Goal: Task Accomplishment & Management: Complete application form

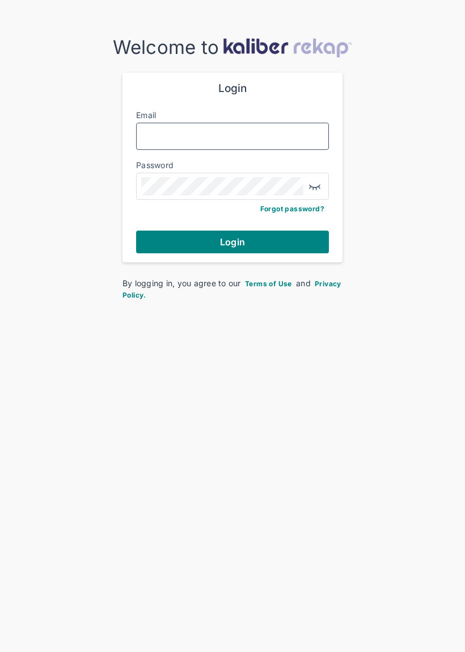
click at [289, 138] on input "Email" at bounding box center [232, 136] width 183 height 15
click at [274, 140] on input "Email" at bounding box center [232, 136] width 183 height 15
click at [300, 335] on div "Welcome to Login Email Password Forgot password? Login By logging in, you agree…" at bounding box center [232, 344] width 465 height 688
click at [179, 131] on input "Email" at bounding box center [232, 136] width 183 height 15
click at [165, 137] on input "Email" at bounding box center [232, 136] width 183 height 15
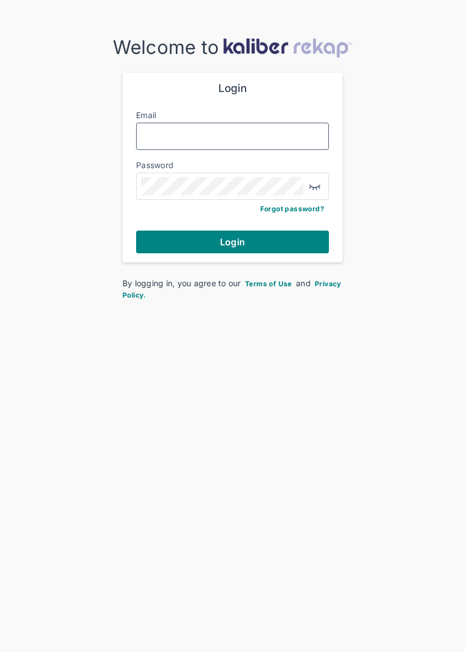
paste input "**********"
type input "**********"
click at [267, 246] on button "Login" at bounding box center [232, 241] width 193 height 23
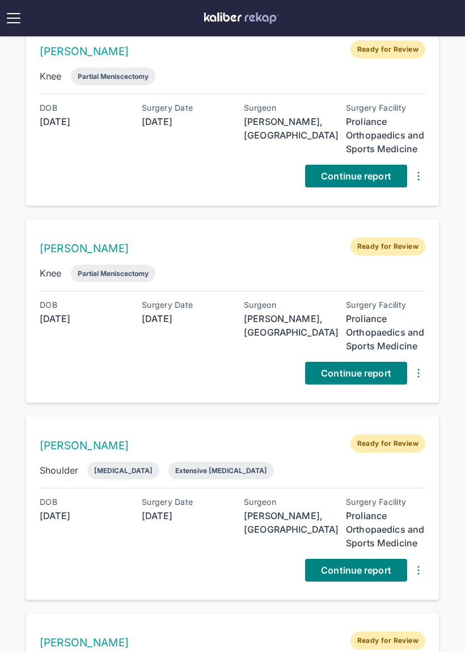
scroll to position [814, 0]
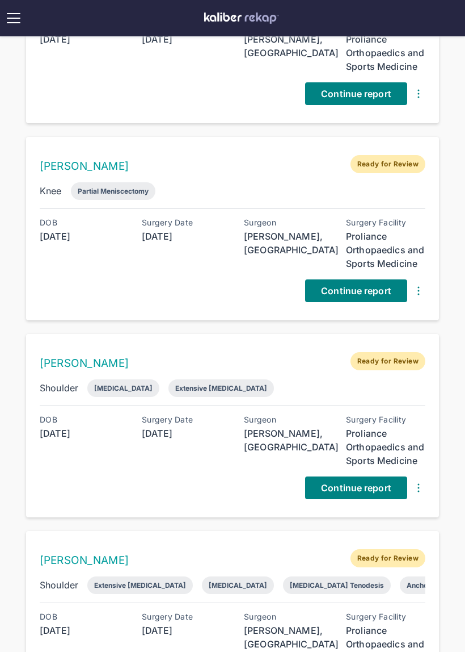
click at [377, 285] on span "Continue report" at bounding box center [356, 290] width 70 height 11
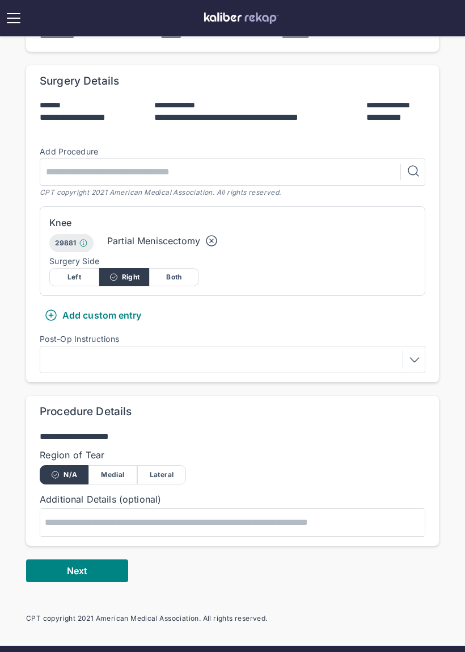
scroll to position [182, 0]
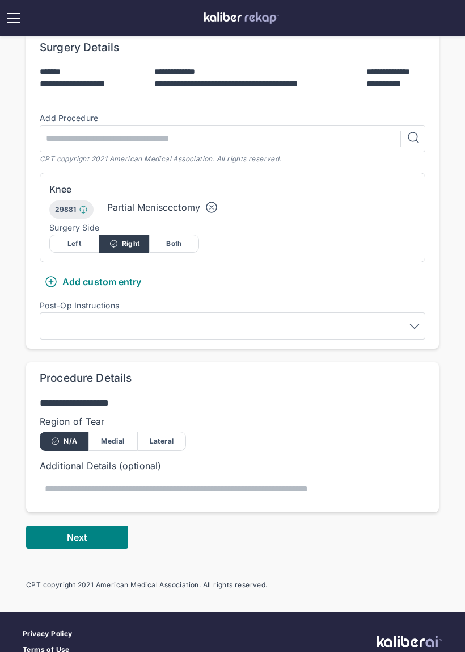
click at [125, 437] on div "Medial" at bounding box center [113, 440] width 49 height 19
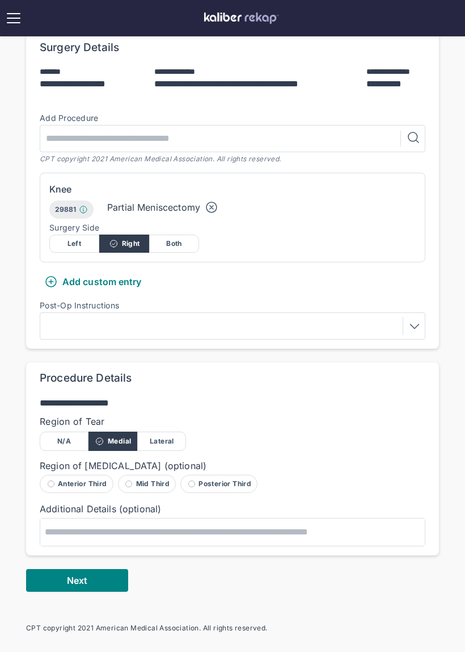
click at [103, 577] on button "Next" at bounding box center [77, 580] width 102 height 23
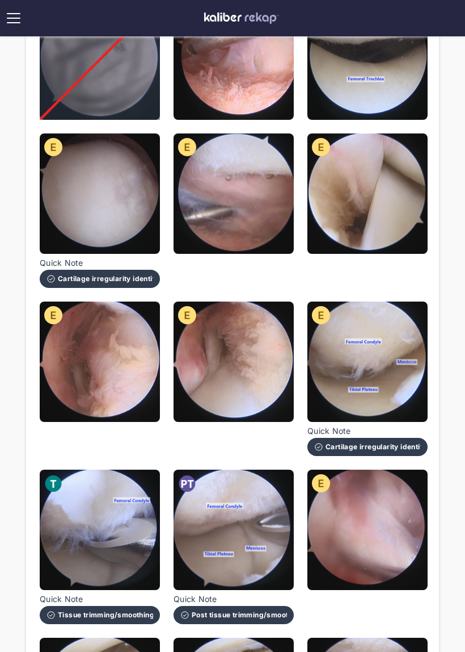
scroll to position [164, 0]
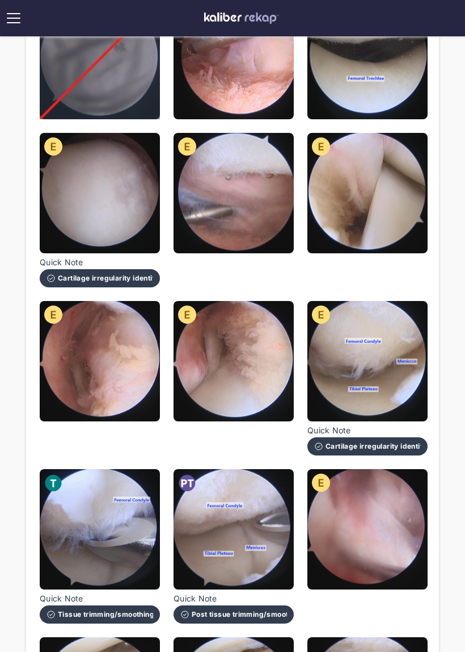
click at [128, 388] on img at bounding box center [100, 361] width 120 height 120
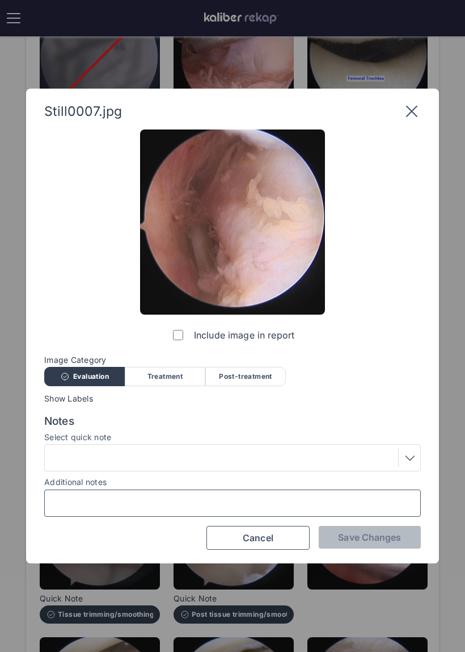
click at [239, 501] on input "Additional notes" at bounding box center [232, 502] width 367 height 15
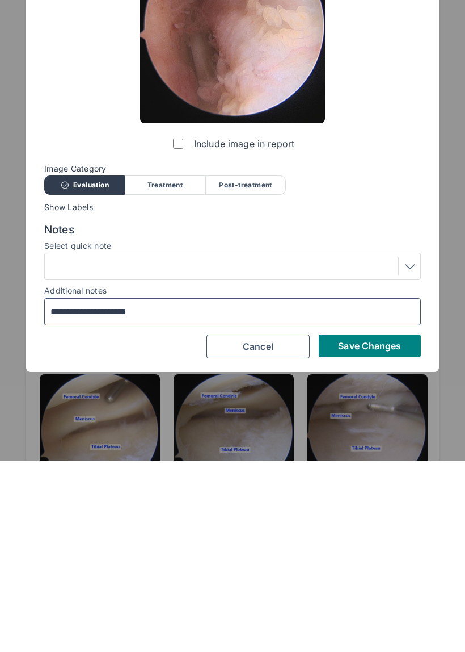
type input "**********"
click at [375, 531] on span "Save Changes" at bounding box center [369, 536] width 63 height 11
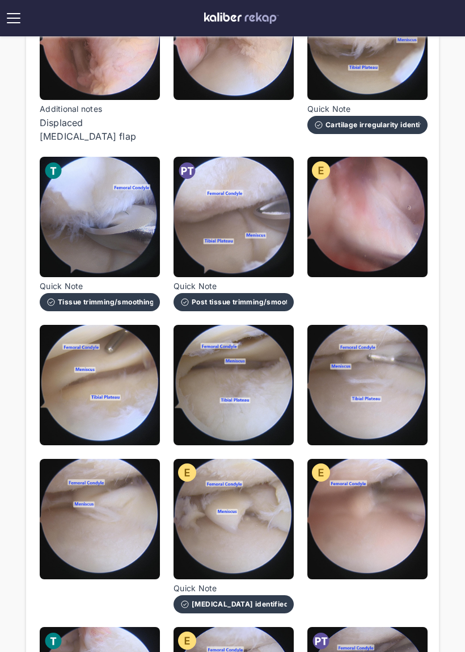
scroll to position [484, 0]
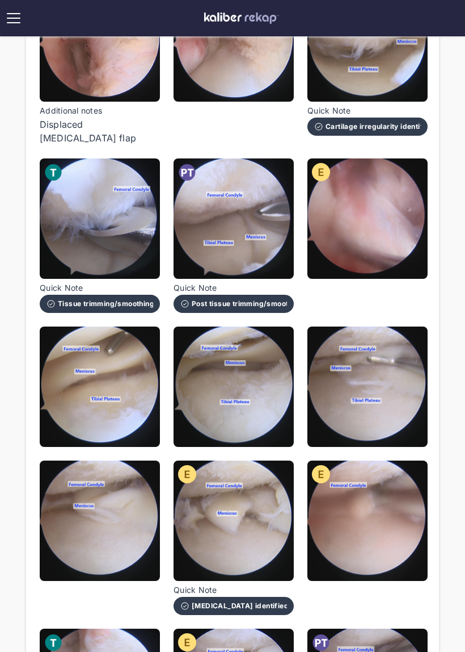
click at [233, 434] on img at bounding box center [234, 386] width 120 height 120
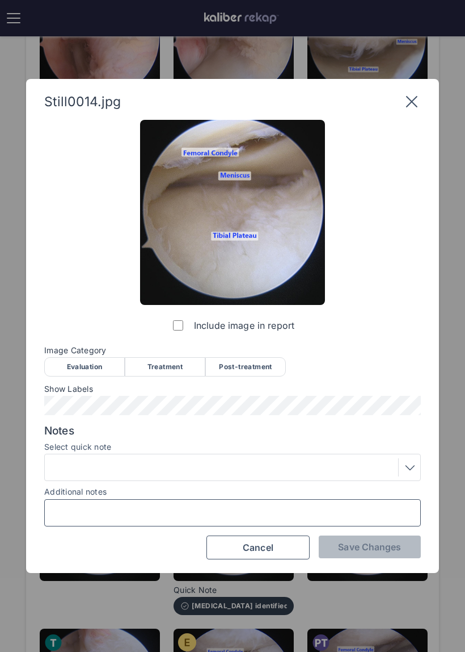
click at [264, 507] on input "Additional notes" at bounding box center [232, 512] width 367 height 15
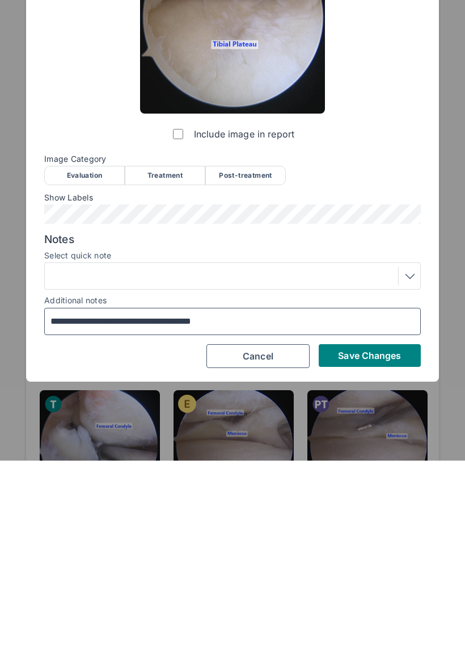
type input "**********"
click at [371, 535] on button "Save Changes" at bounding box center [370, 546] width 102 height 23
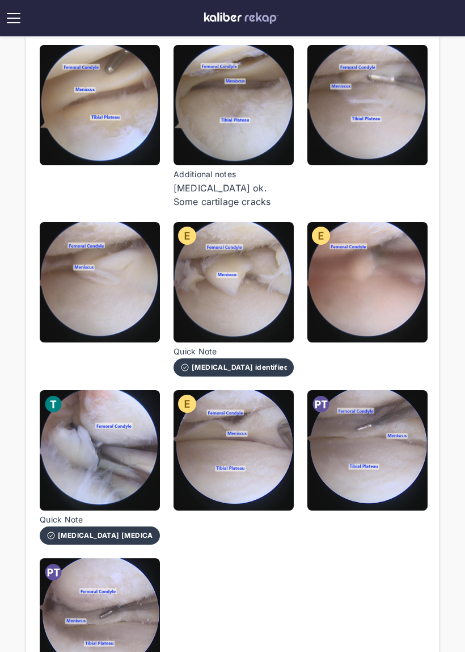
click at [389, 311] on img at bounding box center [368, 282] width 120 height 120
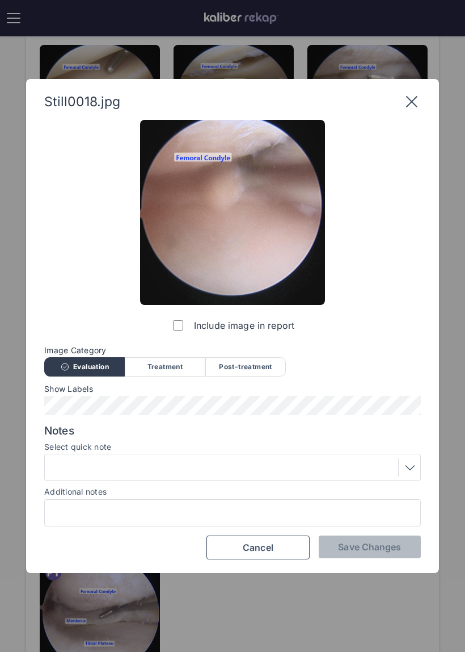
click at [200, 367] on div "Treatment" at bounding box center [165, 366] width 81 height 19
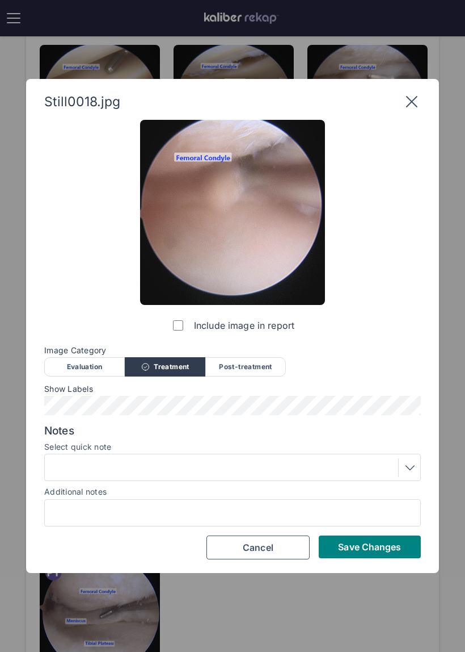
click at [276, 462] on div at bounding box center [232, 467] width 369 height 18
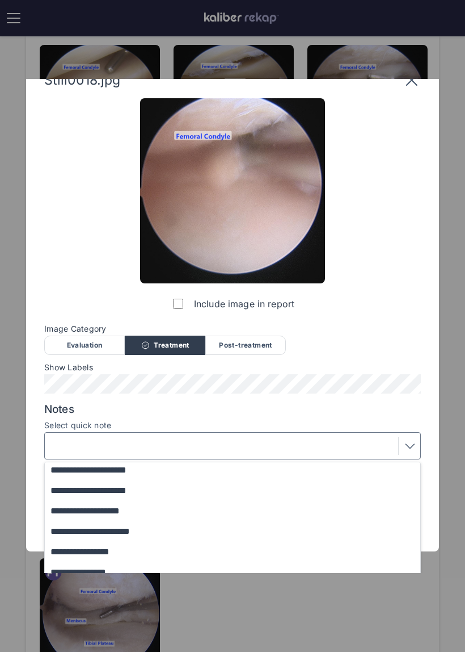
scroll to position [21, 0]
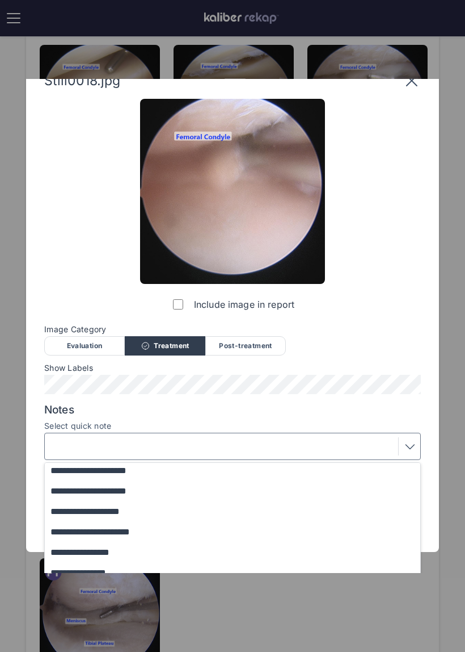
click at [170, 530] on button "**********" at bounding box center [238, 532] width 386 height 20
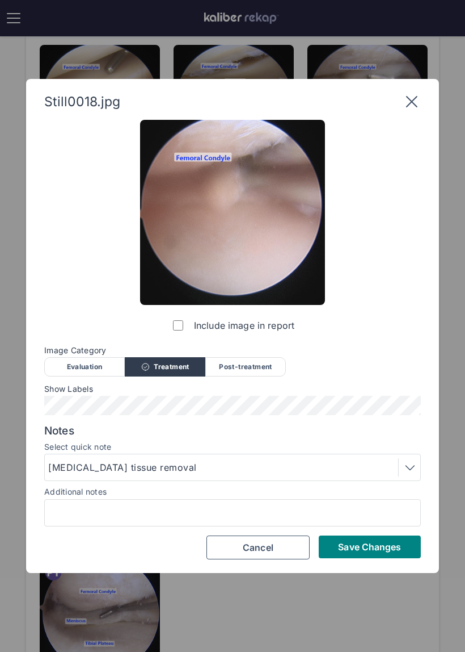
scroll to position [0, 0]
click at [393, 547] on span "Save Changes" at bounding box center [369, 546] width 63 height 11
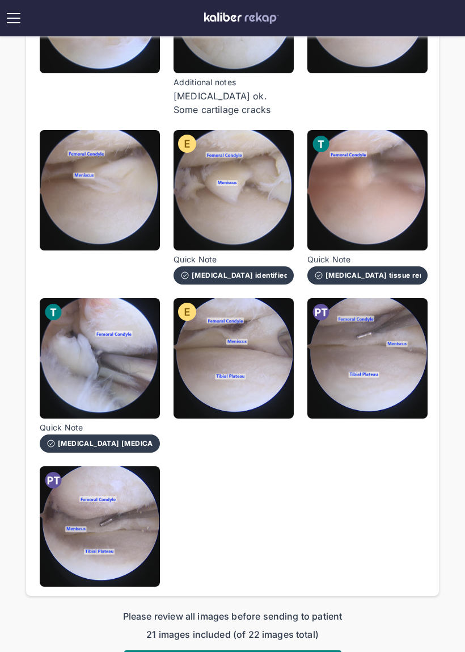
scroll to position [863, 0]
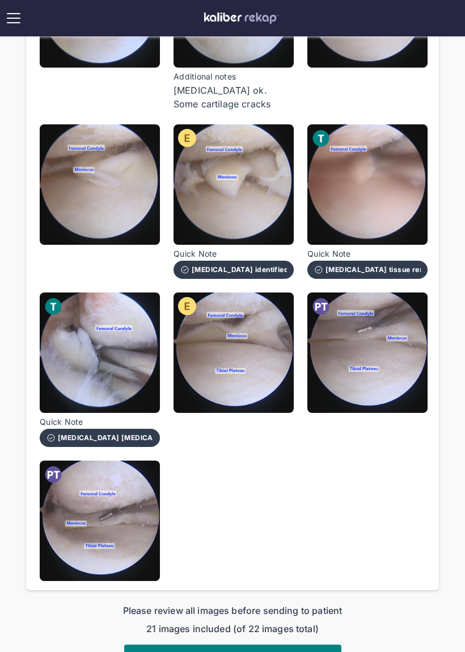
click at [376, 397] on img at bounding box center [368, 352] width 120 height 120
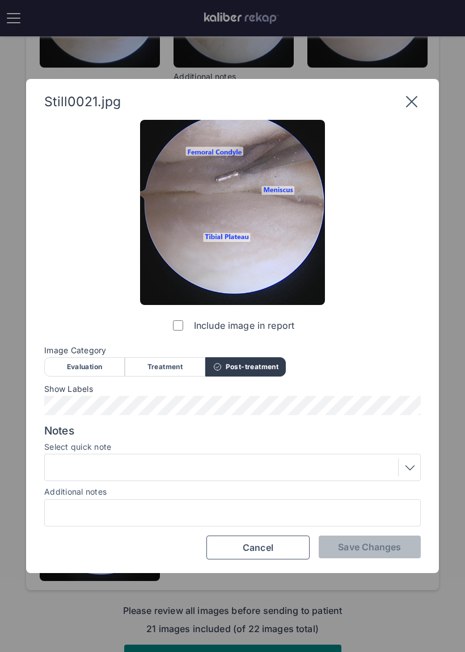
click at [275, 463] on div at bounding box center [232, 467] width 369 height 18
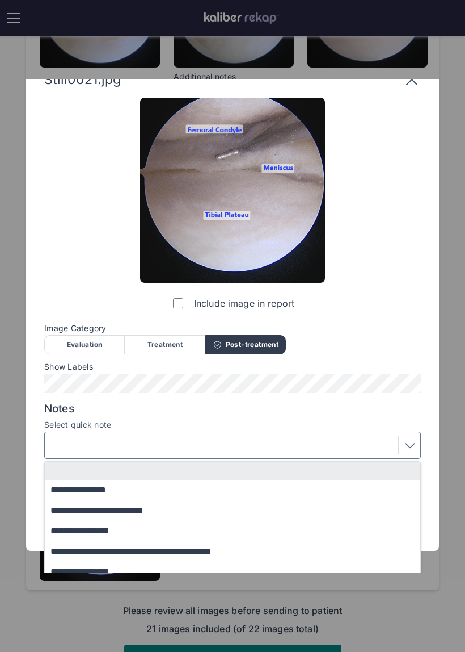
scroll to position [23, 0]
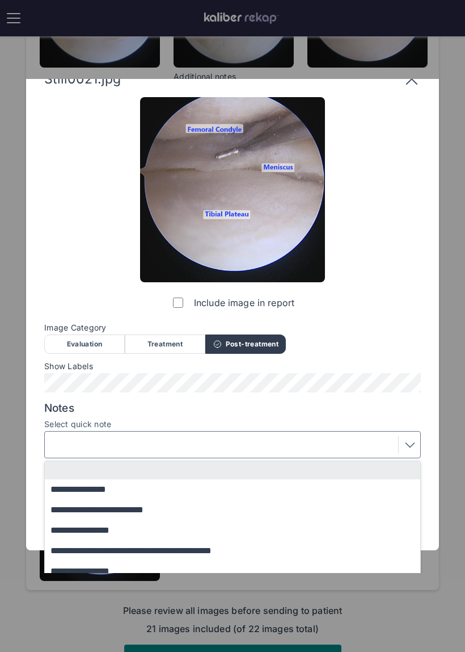
click at [286, 537] on button "**********" at bounding box center [238, 530] width 386 height 20
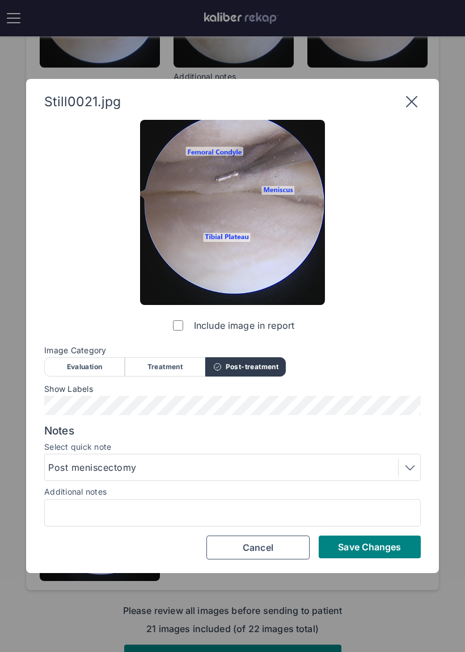
scroll to position [0, 0]
click at [372, 547] on span "Save Changes" at bounding box center [369, 546] width 63 height 11
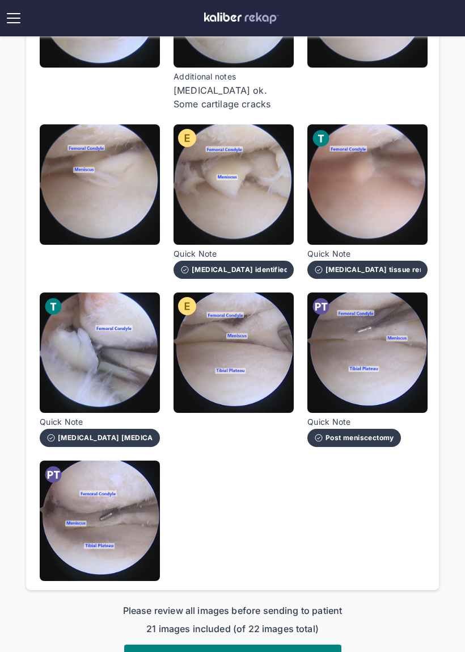
click at [268, 650] on span "Send report to patient" at bounding box center [232, 655] width 96 height 11
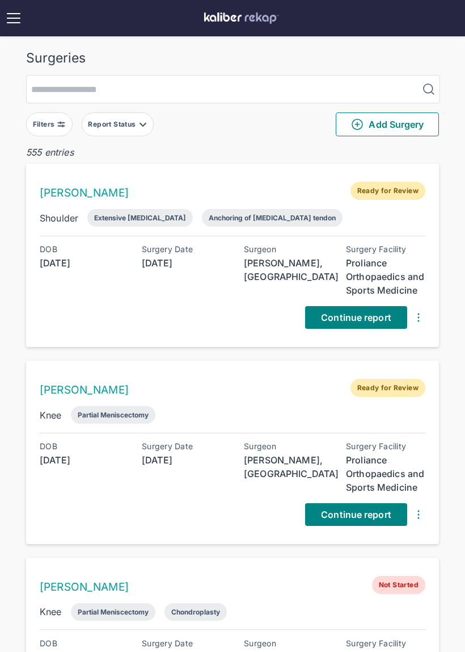
click at [384, 320] on span "Continue report" at bounding box center [356, 317] width 70 height 11
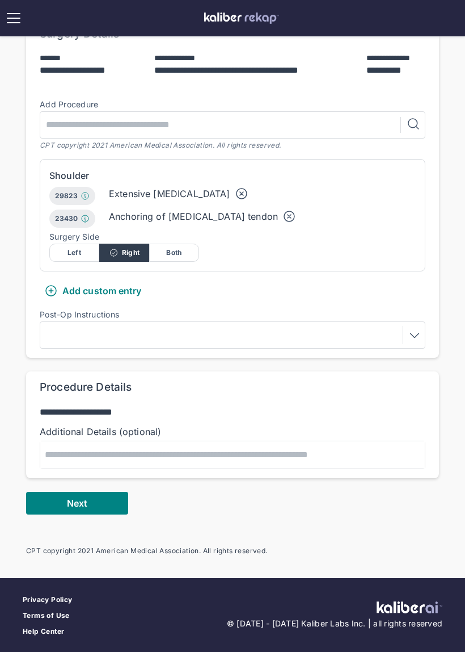
scroll to position [195, 0]
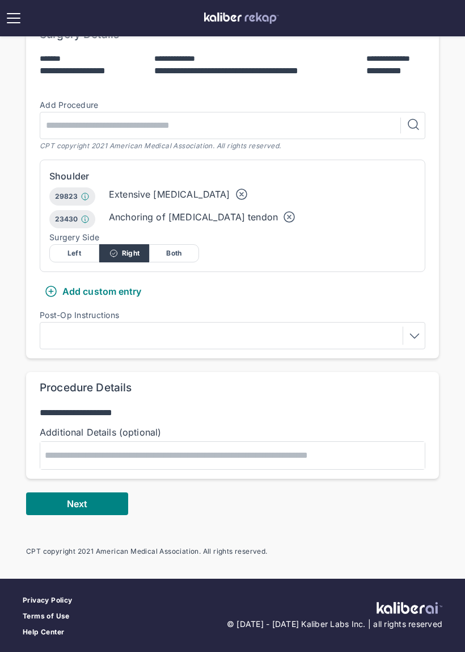
click at [100, 502] on button "Next" at bounding box center [77, 503] width 102 height 23
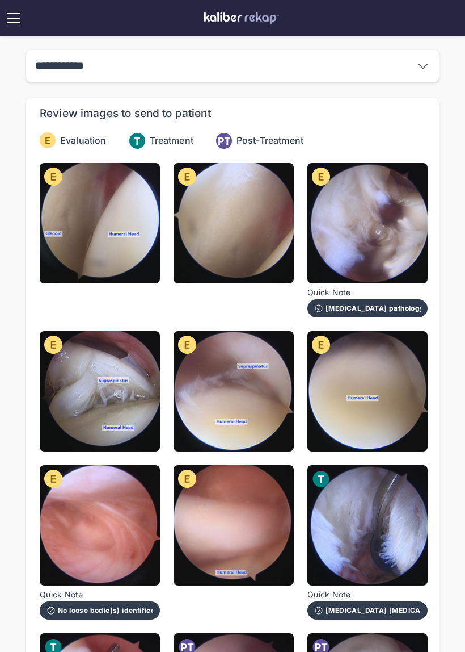
click at [137, 419] on img at bounding box center [100, 391] width 120 height 120
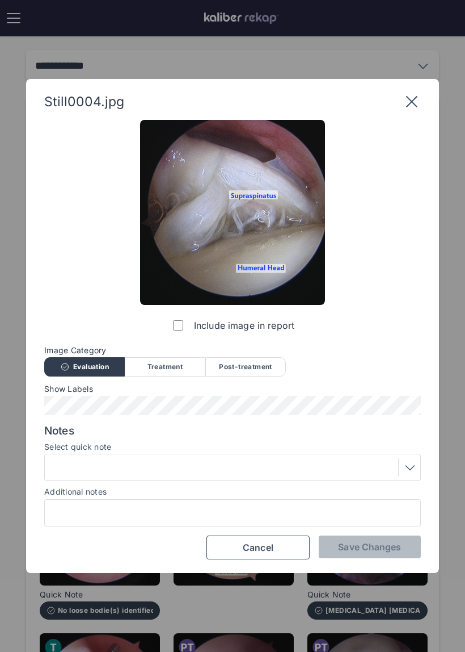
click at [261, 453] on div at bounding box center [232, 466] width 377 height 27
click at [300, 461] on div at bounding box center [232, 467] width 369 height 18
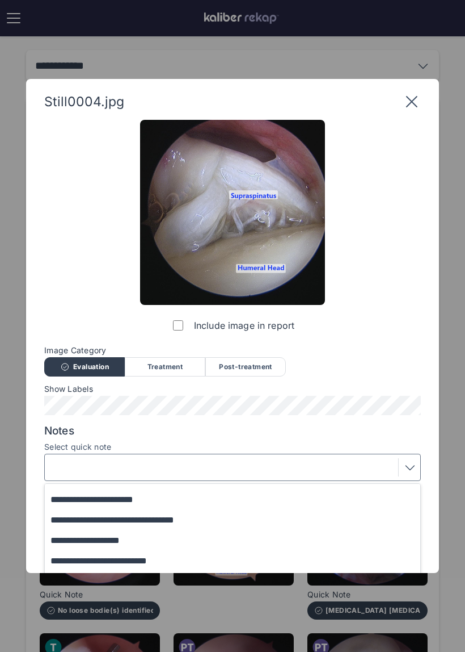
scroll to position [76, 0]
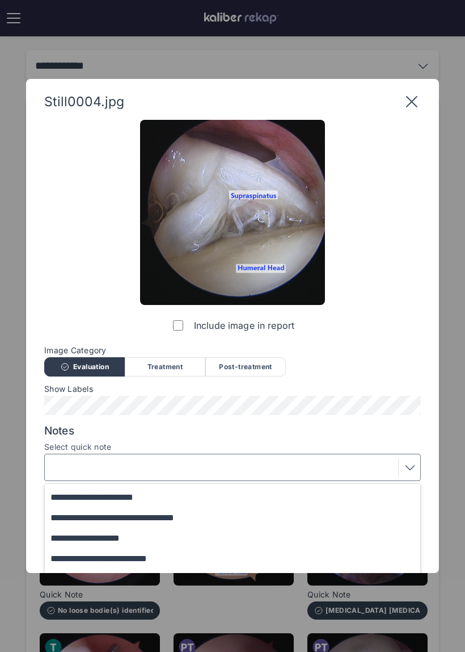
click at [262, 489] on button "**********" at bounding box center [238, 497] width 386 height 20
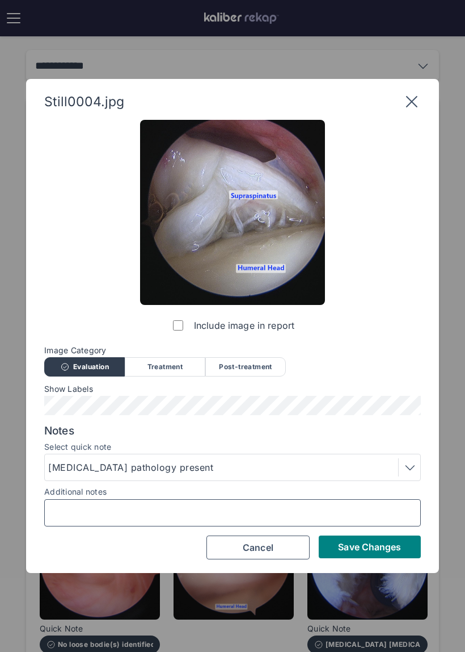
click at [260, 515] on input "Additional notes" at bounding box center [232, 512] width 367 height 15
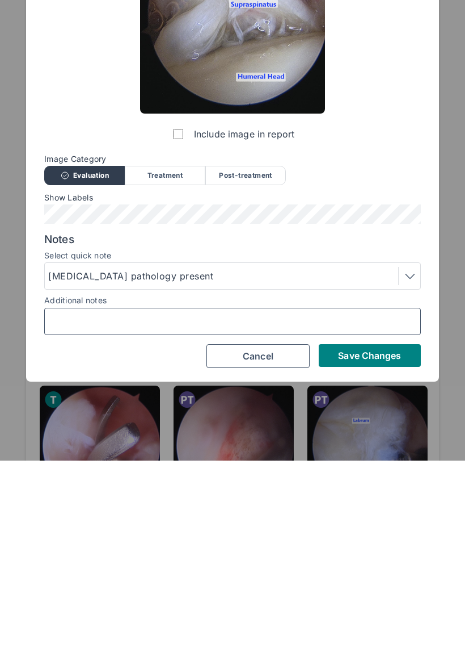
type input "*"
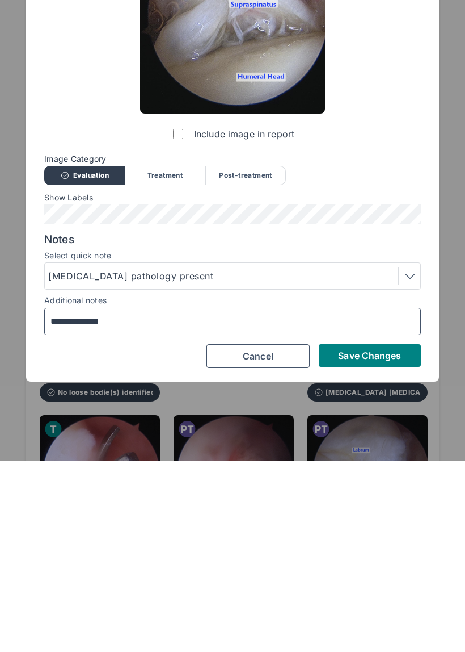
type input "**********"
click at [380, 541] on span "Save Changes" at bounding box center [369, 546] width 63 height 11
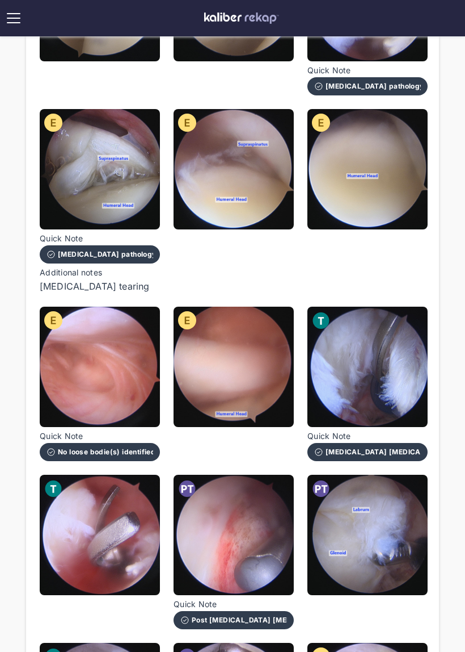
scroll to position [209, 0]
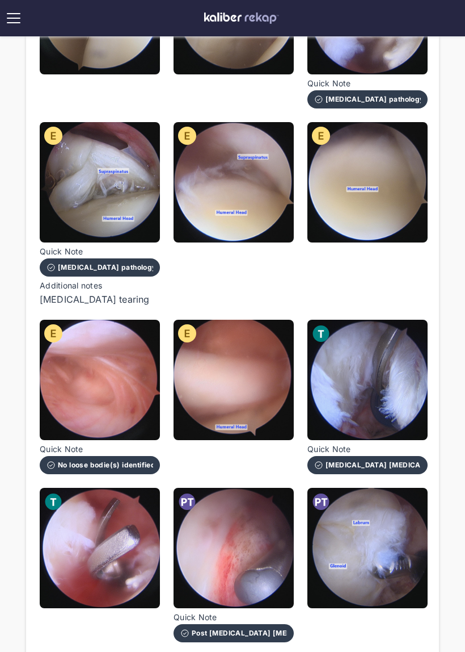
click at [270, 215] on img at bounding box center [234, 182] width 120 height 120
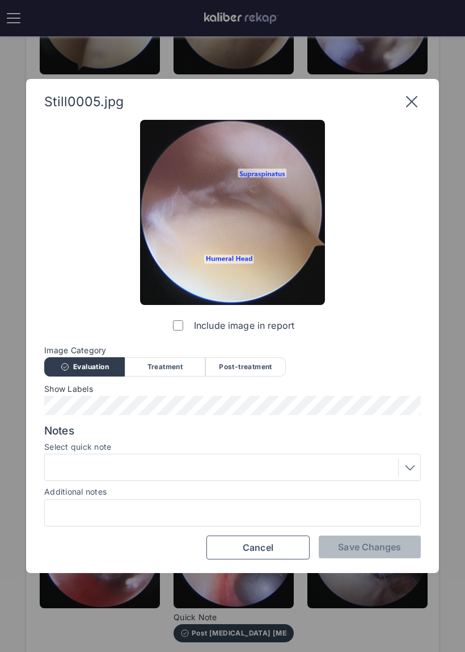
click at [271, 465] on div at bounding box center [232, 467] width 369 height 18
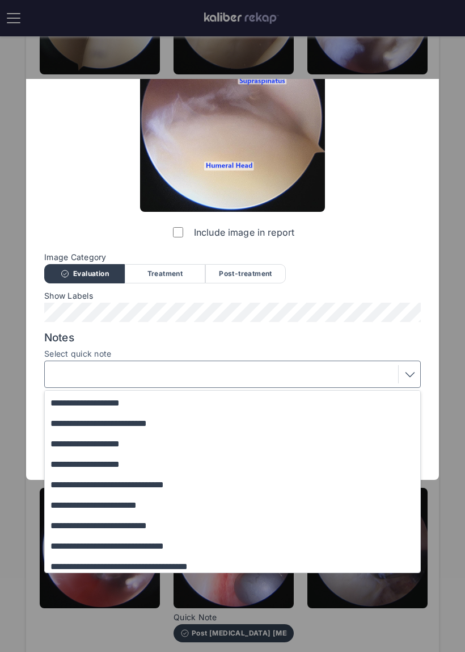
scroll to position [115, 0]
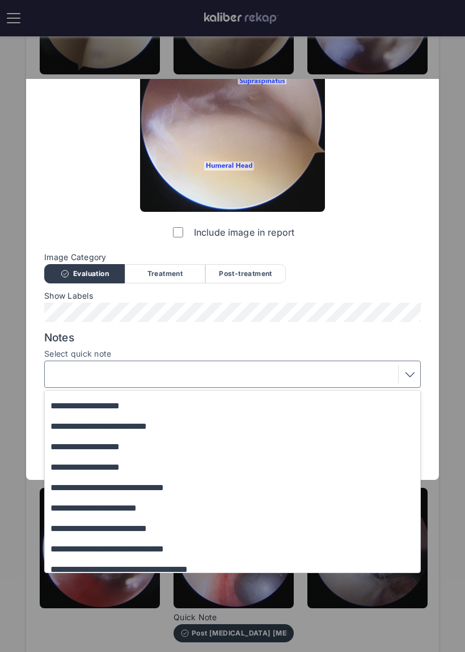
click at [300, 465] on button "**********" at bounding box center [238, 467] width 386 height 20
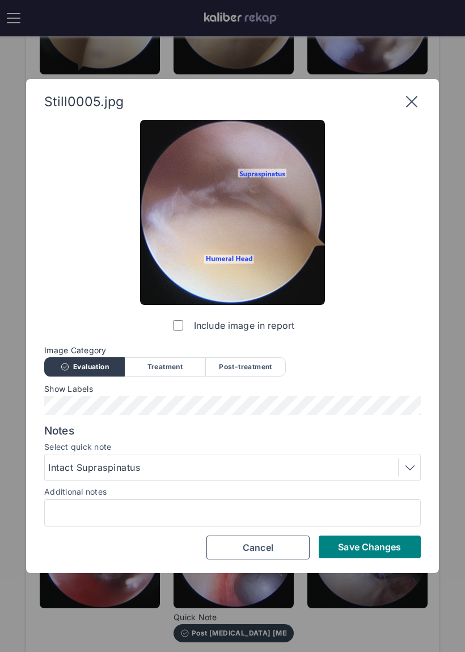
click at [380, 551] on span "Save Changes" at bounding box center [369, 546] width 63 height 11
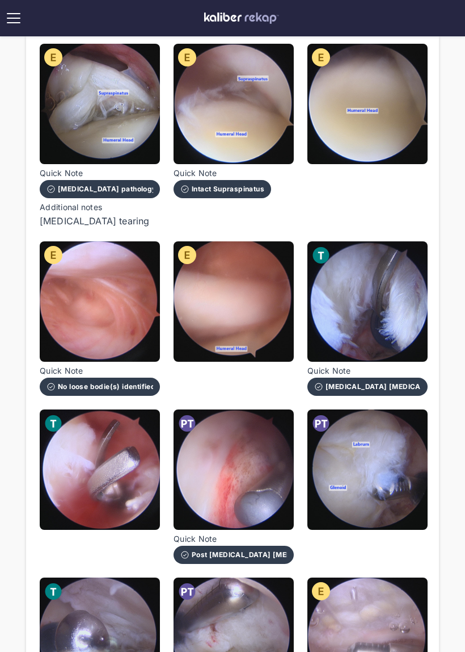
scroll to position [288, 0]
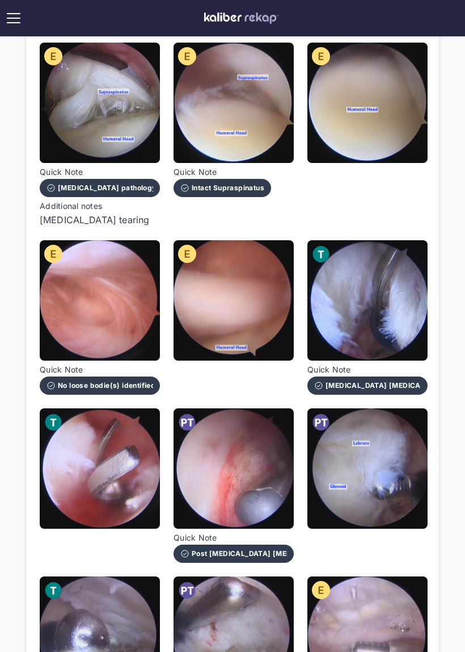
click at [272, 316] on img at bounding box center [234, 300] width 120 height 120
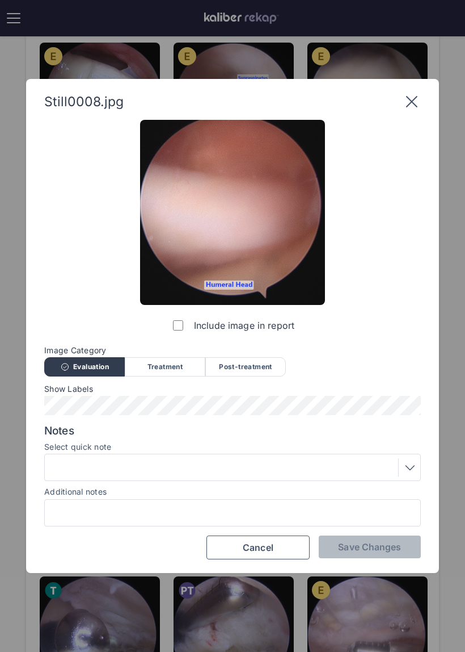
click at [275, 459] on div at bounding box center [232, 467] width 369 height 18
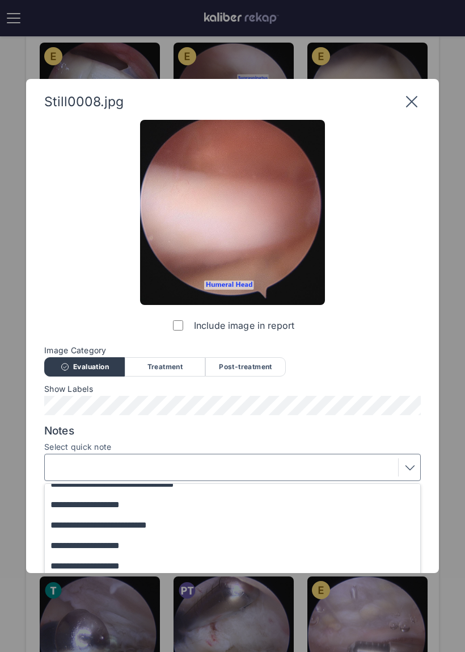
scroll to position [116, 0]
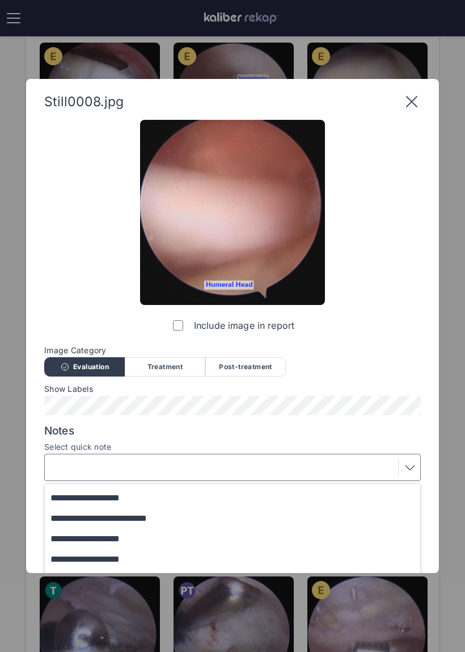
click at [228, 539] on button "**********" at bounding box center [238, 538] width 386 height 20
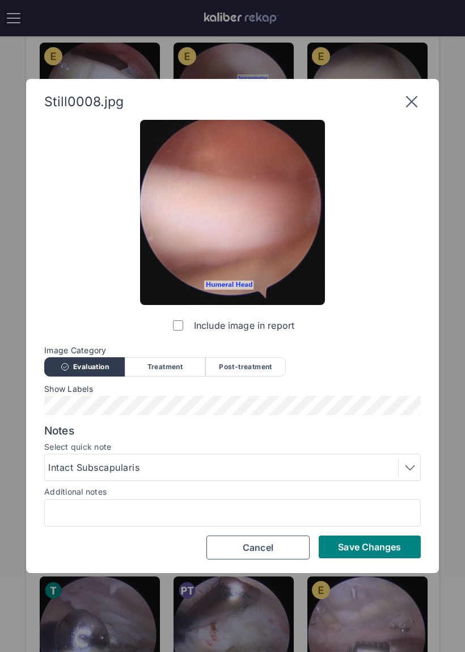
click at [385, 545] on span "Save Changes" at bounding box center [369, 546] width 63 height 11
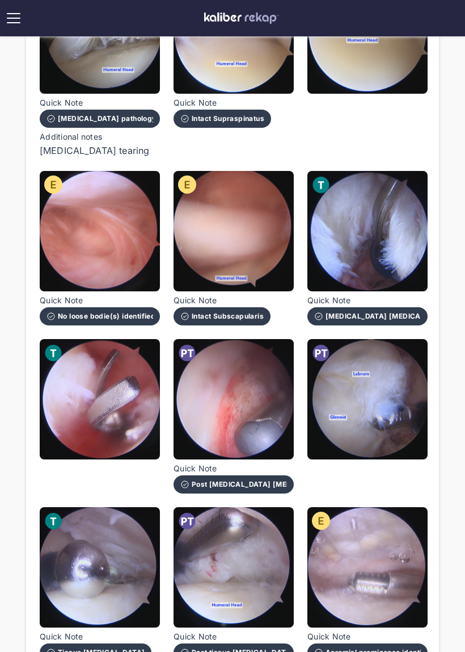
scroll to position [358, 0]
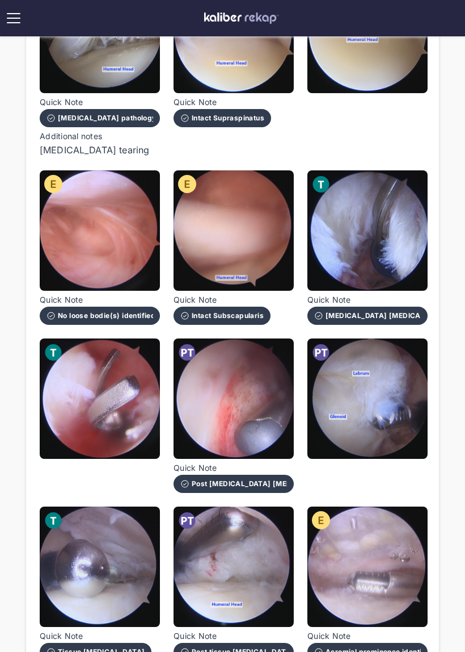
click at [154, 438] on img at bounding box center [100, 398] width 120 height 120
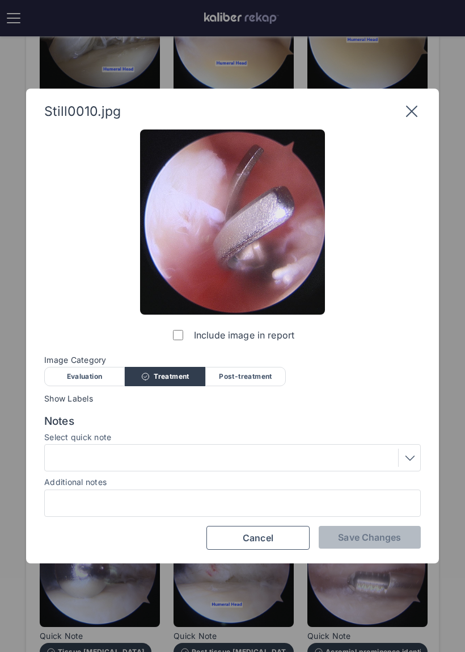
click at [254, 364] on span "Image Category" at bounding box center [232, 359] width 377 height 9
click at [278, 385] on div "Post-treatment" at bounding box center [245, 376] width 81 height 19
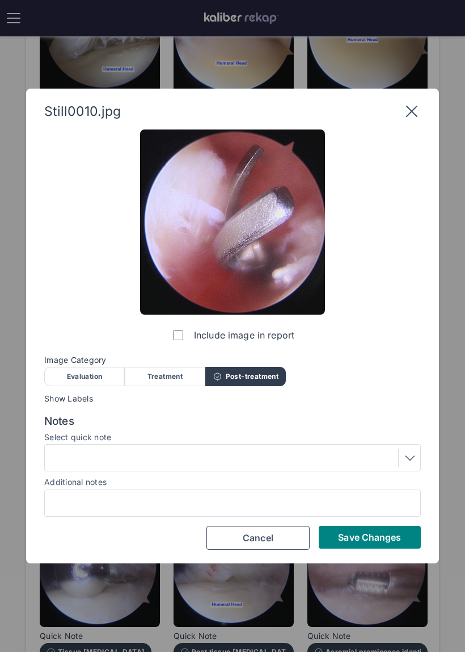
click at [264, 364] on span "Image Category" at bounding box center [232, 359] width 377 height 9
click at [272, 470] on div at bounding box center [232, 457] width 377 height 27
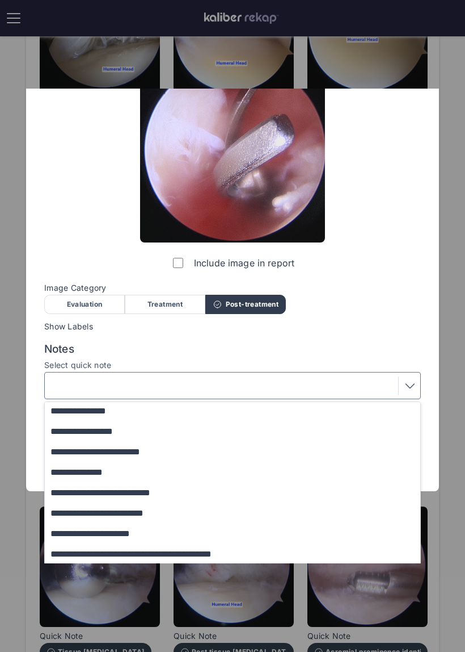
scroll to position [85, 0]
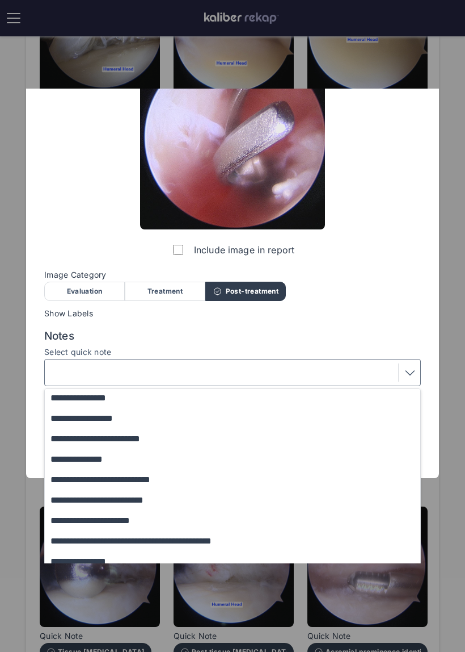
click at [239, 441] on button "**********" at bounding box center [238, 438] width 386 height 20
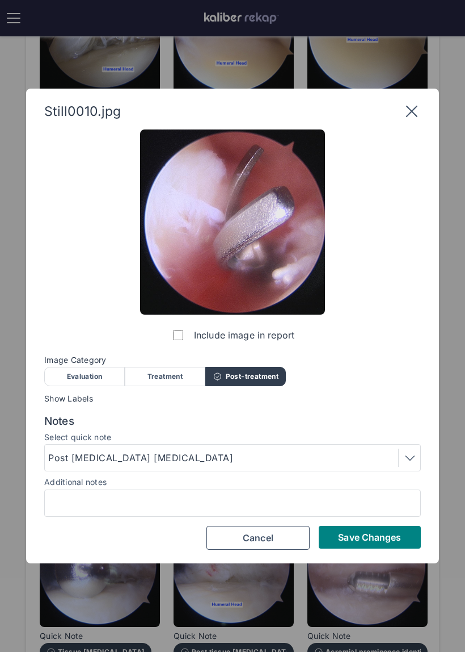
click at [376, 539] on span "Save Changes" at bounding box center [369, 536] width 63 height 11
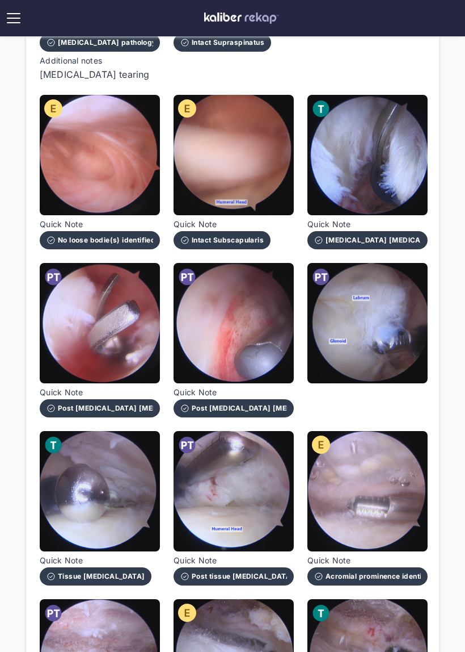
scroll to position [434, 0]
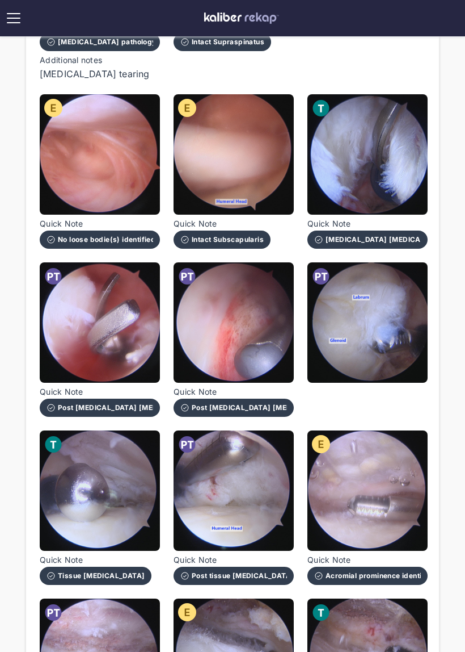
click at [381, 355] on img at bounding box center [368, 322] width 120 height 120
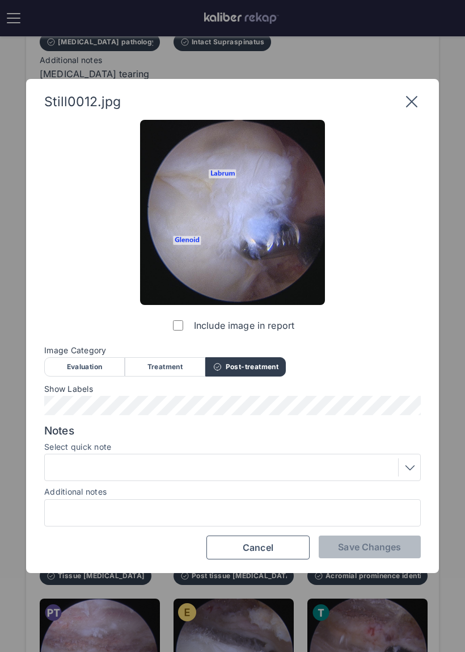
click at [168, 367] on div "Treatment" at bounding box center [165, 366] width 81 height 19
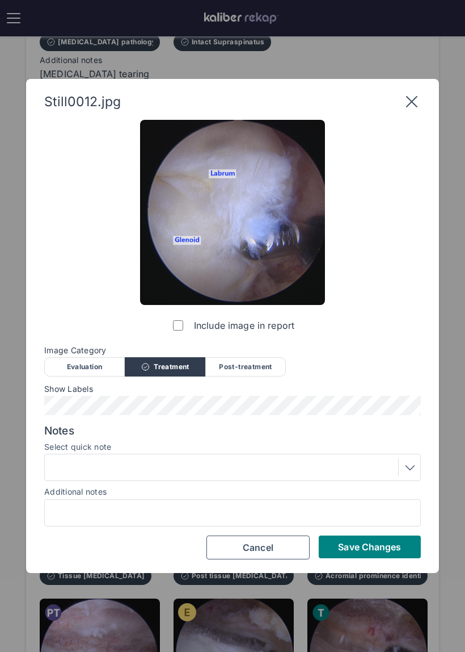
click at [247, 472] on div at bounding box center [232, 467] width 369 height 18
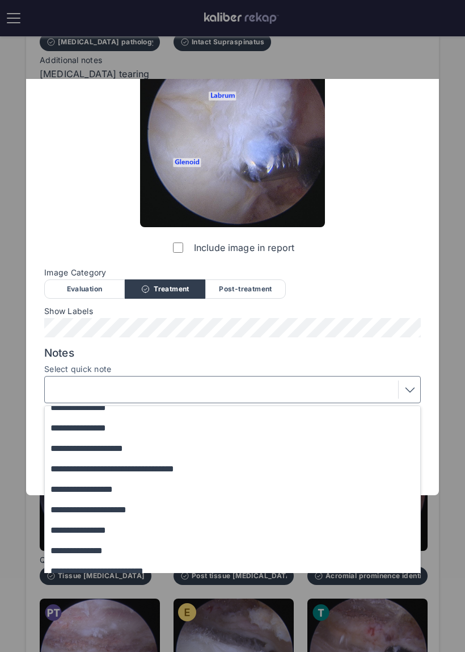
scroll to position [78, 0]
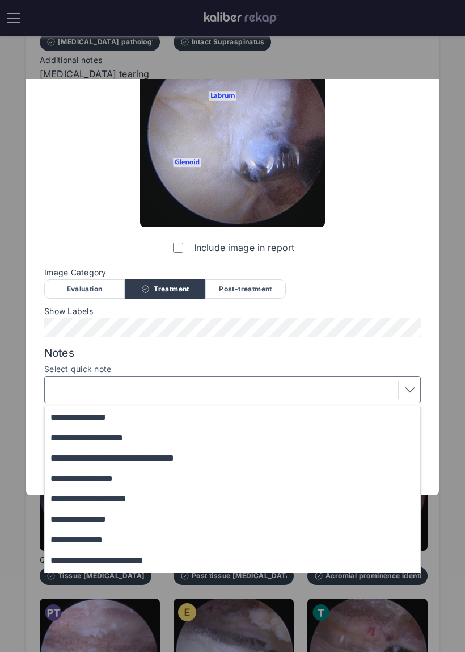
click at [239, 486] on button "**********" at bounding box center [238, 478] width 386 height 20
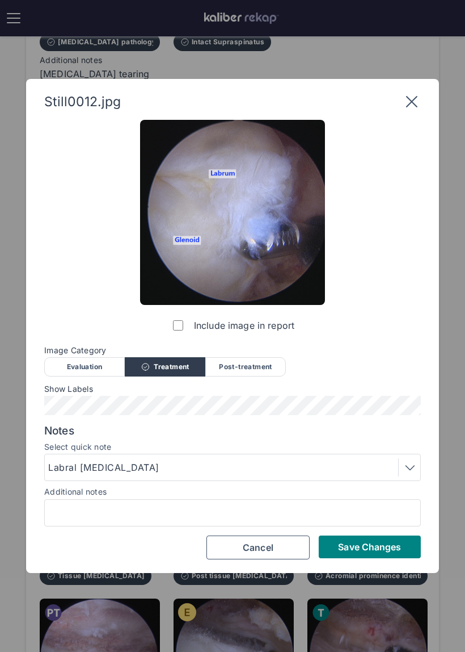
click at [352, 544] on span "Save Changes" at bounding box center [369, 546] width 63 height 11
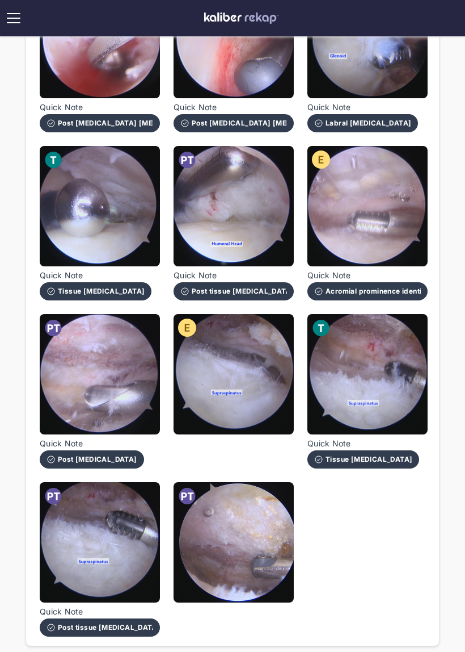
scroll to position [721, 0]
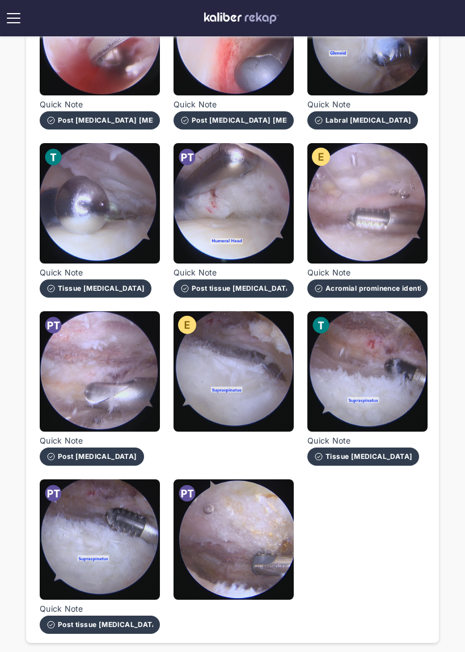
click at [264, 400] on img at bounding box center [234, 371] width 120 height 120
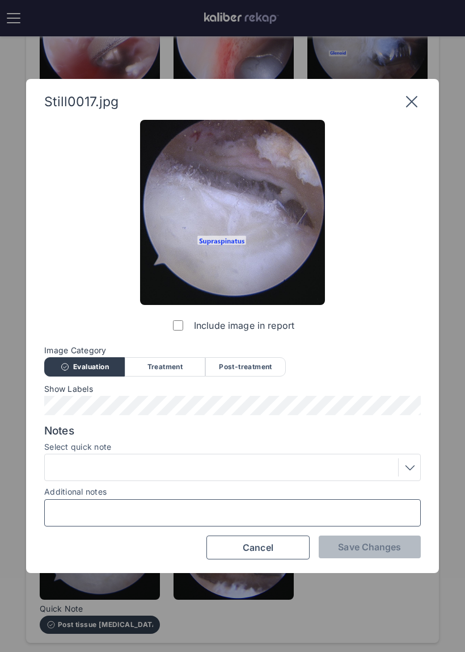
click at [212, 513] on input "Additional notes" at bounding box center [232, 512] width 367 height 15
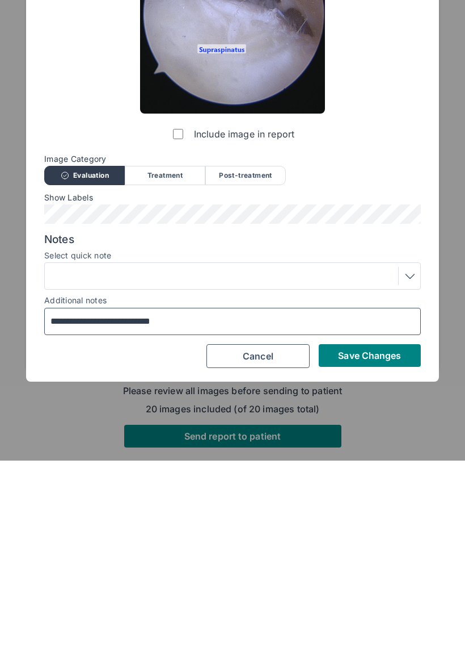
type input "**********"
click at [358, 541] on span "Save Changes" at bounding box center [369, 546] width 63 height 11
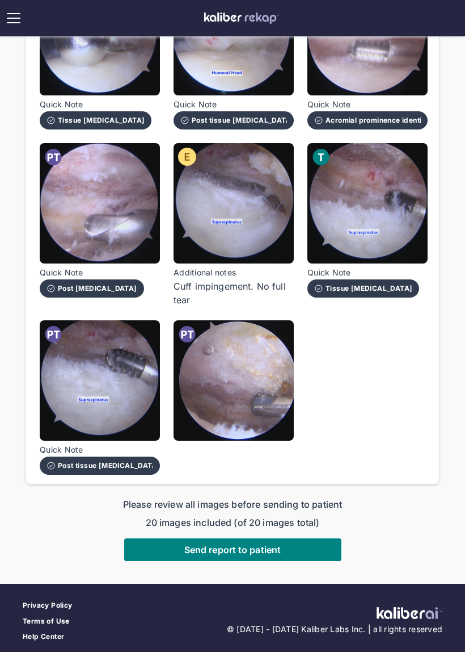
click at [270, 548] on span "Send report to patient" at bounding box center [232, 549] width 96 height 11
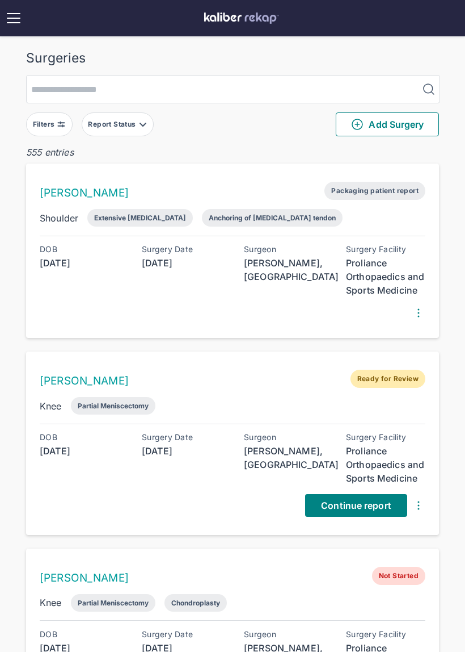
click at [362, 507] on span "Continue report" at bounding box center [356, 504] width 70 height 11
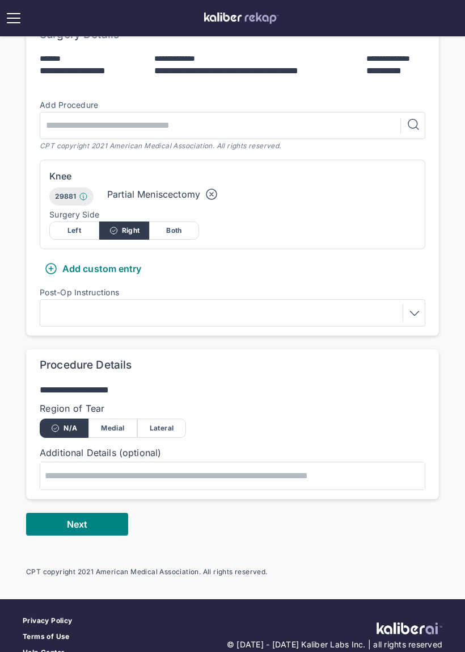
scroll to position [202, 0]
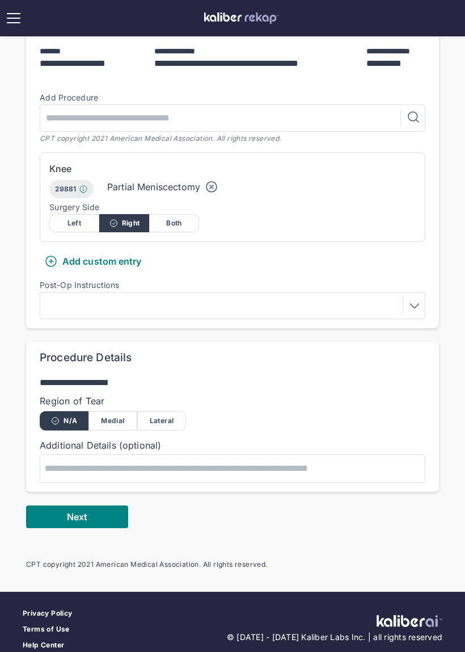
click at [126, 418] on div "Medial" at bounding box center [113, 420] width 49 height 19
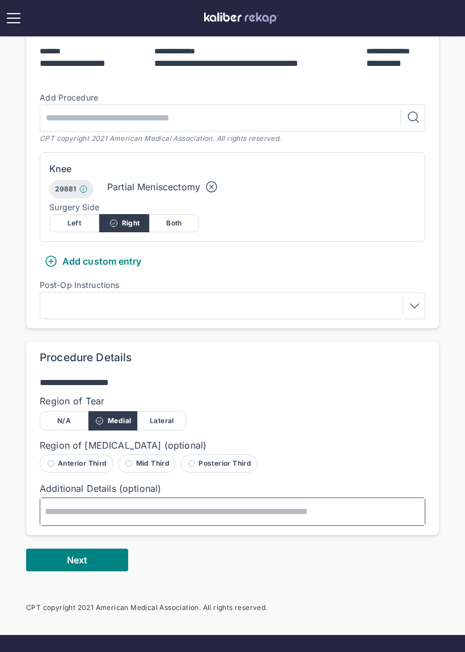
click at [100, 514] on textarea at bounding box center [232, 511] width 385 height 27
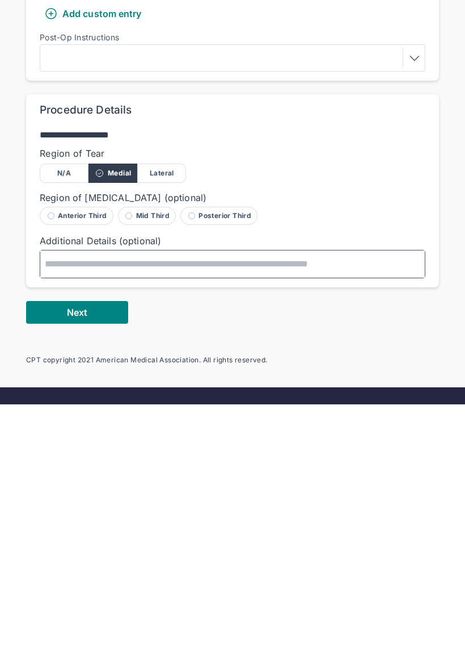
scroll to position [258, 0]
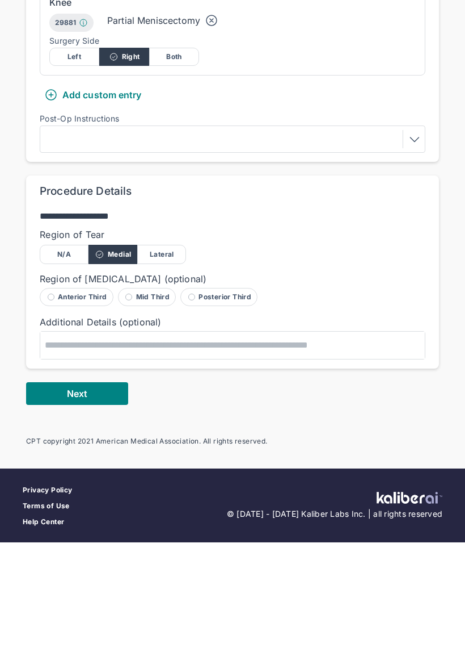
click at [109, 492] on button "Next" at bounding box center [77, 503] width 102 height 23
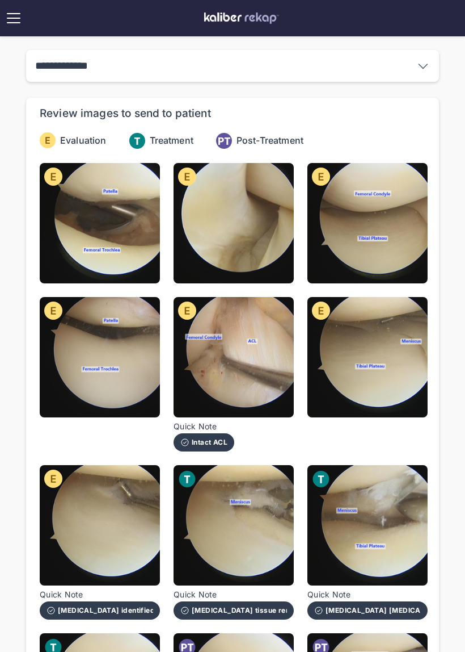
click at [18, 26] on img at bounding box center [14, 18] width 18 height 18
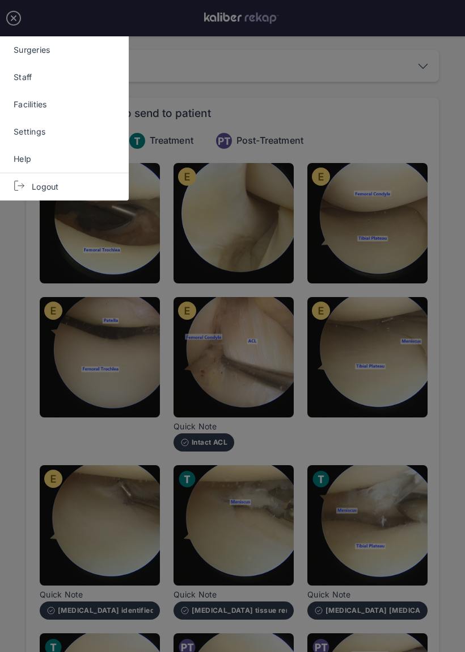
click at [58, 53] on link "Surgeries" at bounding box center [64, 49] width 129 height 27
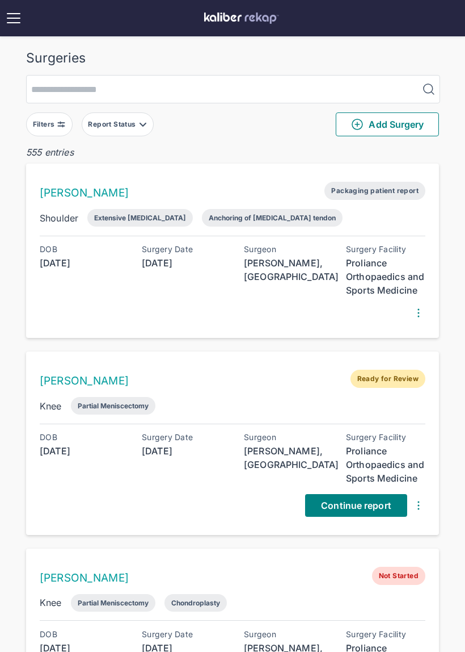
click at [384, 501] on span "Continue report" at bounding box center [356, 504] width 70 height 11
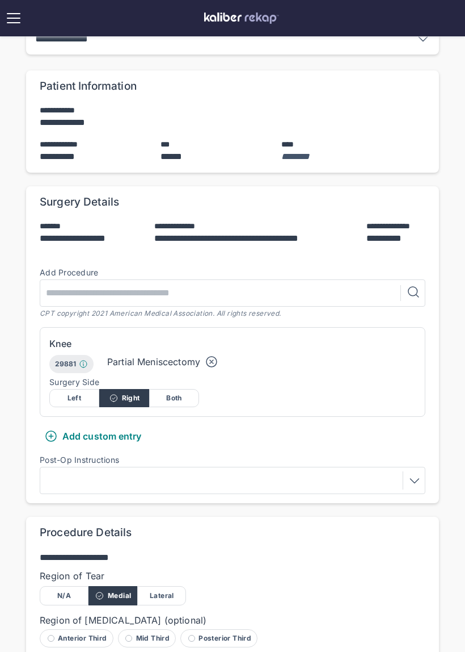
scroll to position [157, 0]
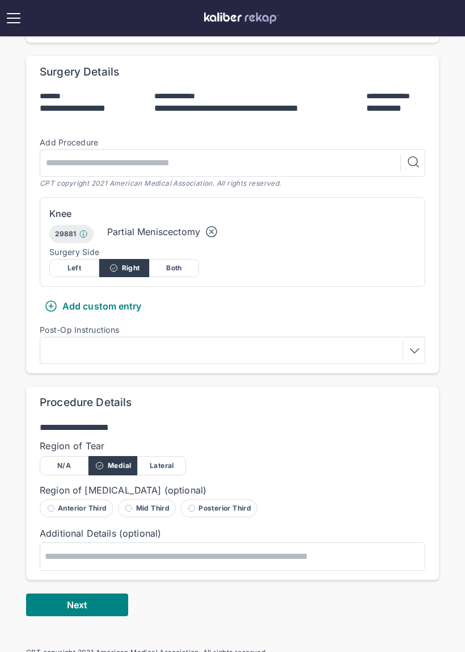
click at [170, 467] on div "Lateral" at bounding box center [161, 465] width 49 height 19
click at [212, 513] on div "Posterior Third" at bounding box center [218, 508] width 77 height 18
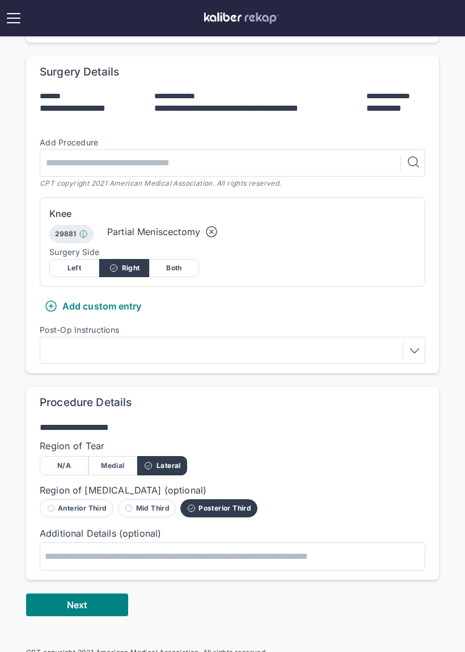
click at [106, 603] on button "Next" at bounding box center [77, 604] width 102 height 23
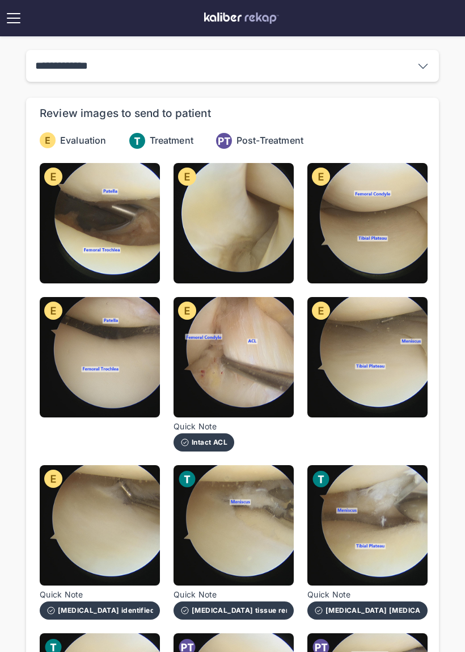
click at [389, 257] on img at bounding box center [368, 223] width 120 height 120
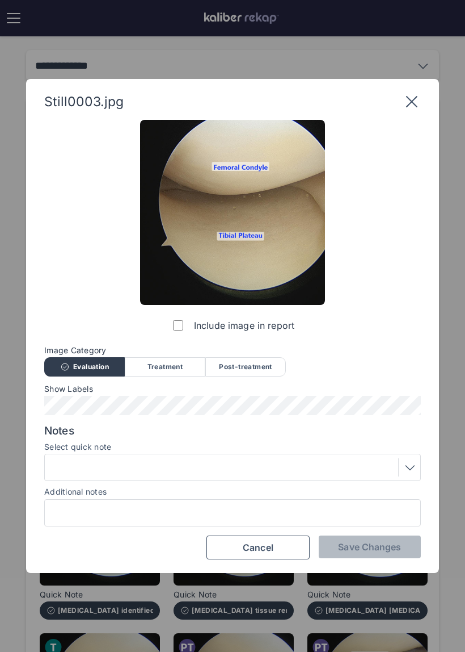
click at [221, 495] on div "Additional notes" at bounding box center [232, 490] width 377 height 11
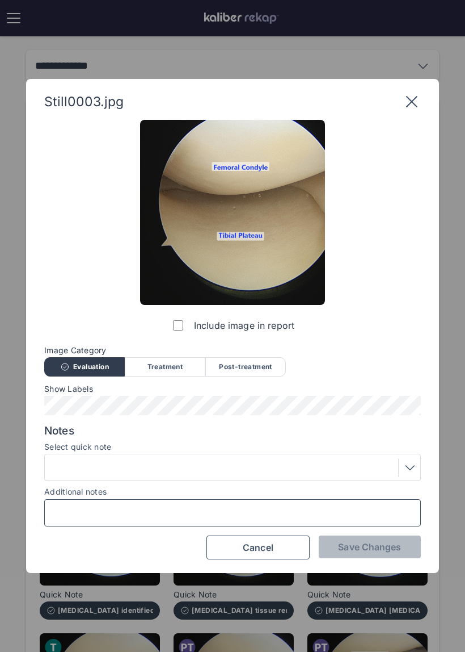
click at [283, 505] on input "Additional notes" at bounding box center [232, 512] width 367 height 15
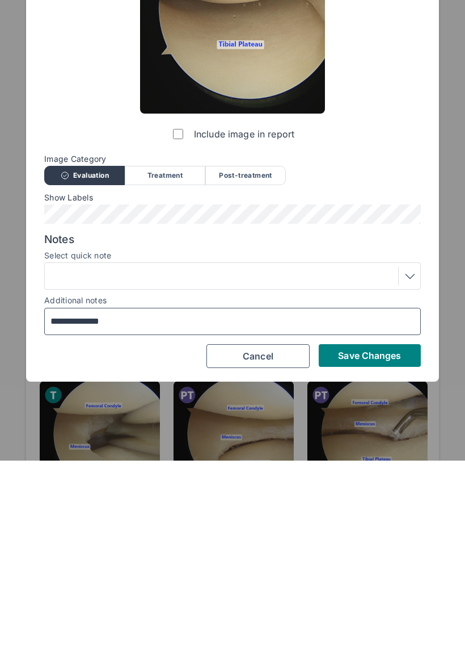
click at [81, 505] on input "**********" at bounding box center [232, 512] width 367 height 15
click at [80, 505] on input "**********" at bounding box center [232, 512] width 367 height 15
click at [79, 505] on input "**********" at bounding box center [232, 512] width 367 height 15
type input "**********"
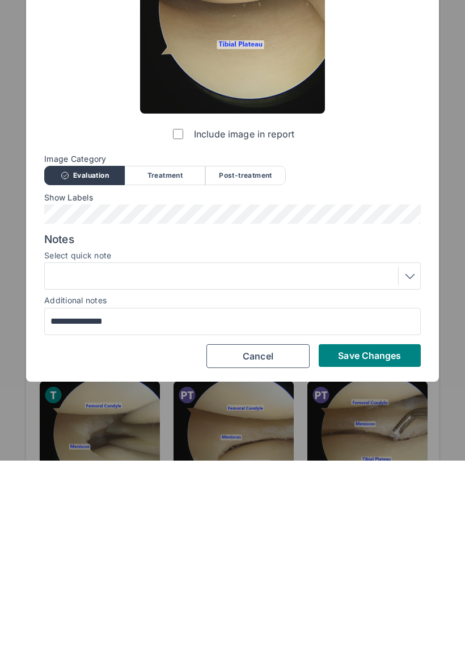
click at [371, 535] on button "Save Changes" at bounding box center [370, 546] width 102 height 23
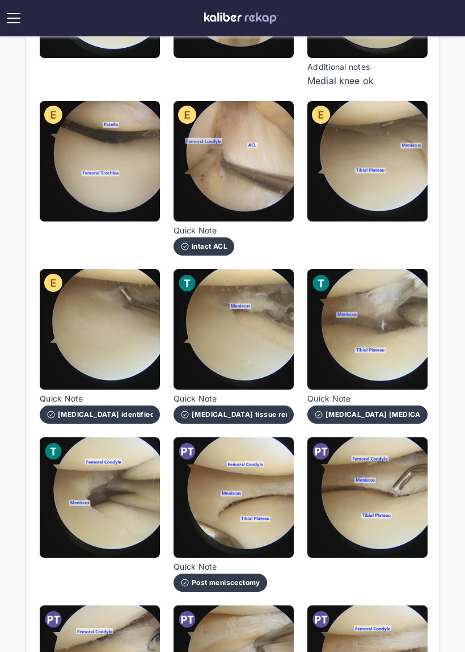
scroll to position [218, 0]
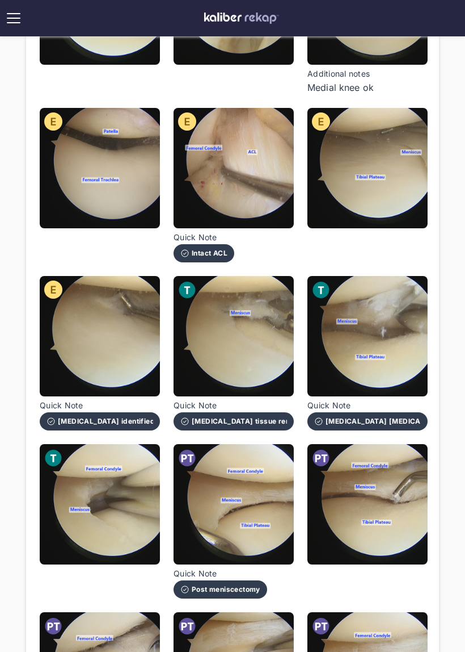
click at [133, 207] on img at bounding box center [100, 168] width 120 height 120
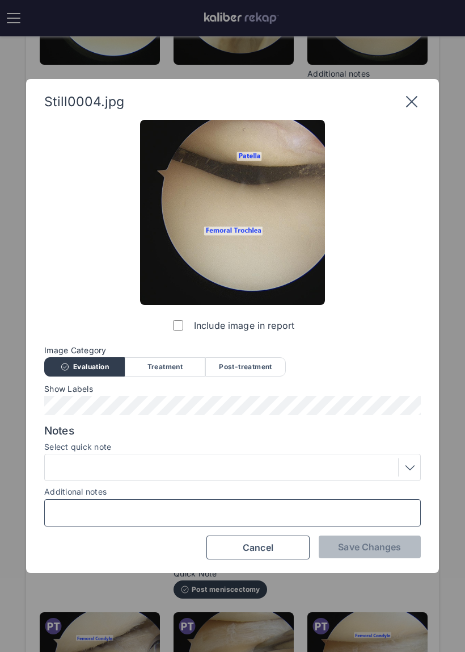
click at [246, 512] on input "Additional notes" at bounding box center [232, 512] width 367 height 15
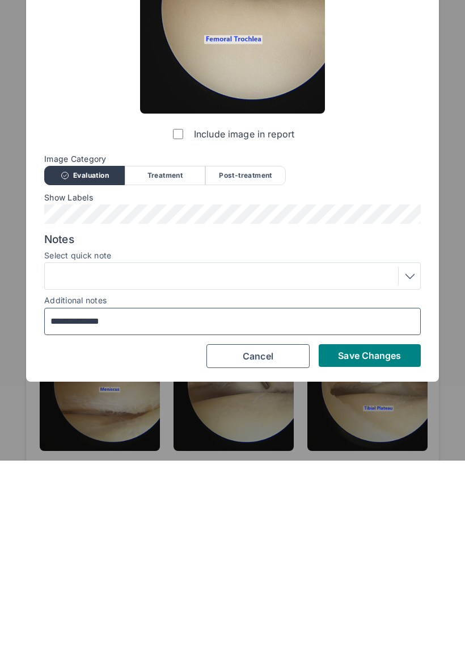
type input "**********"
click at [364, 541] on span "Save Changes" at bounding box center [369, 546] width 63 height 11
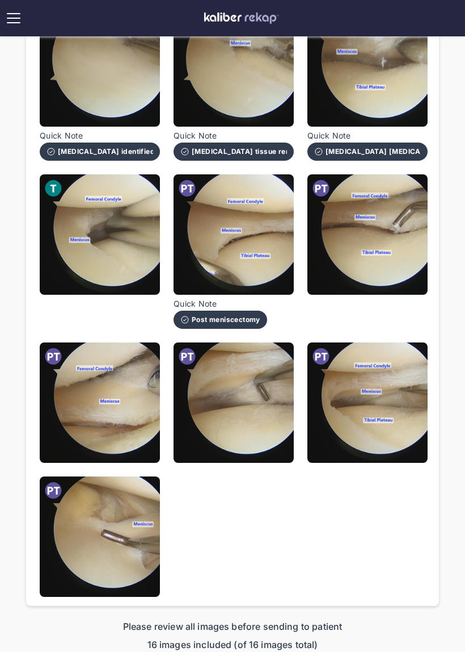
scroll to position [412, 0]
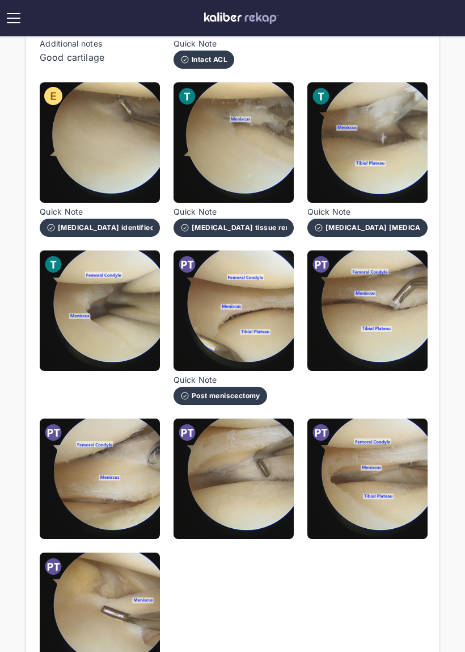
click at [151, 347] on img at bounding box center [100, 310] width 120 height 120
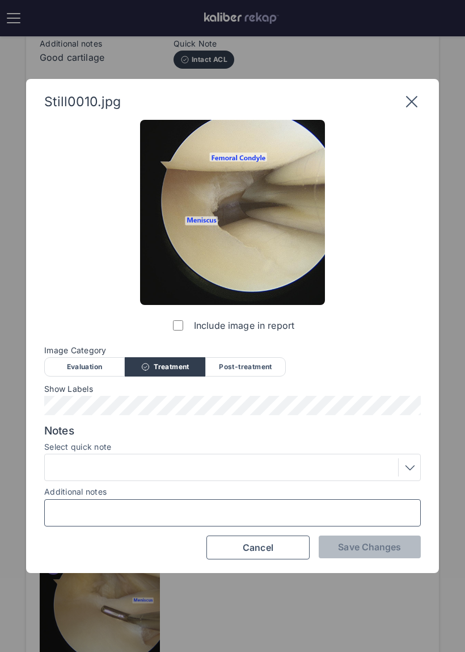
click at [177, 506] on input "Additional notes" at bounding box center [232, 512] width 367 height 15
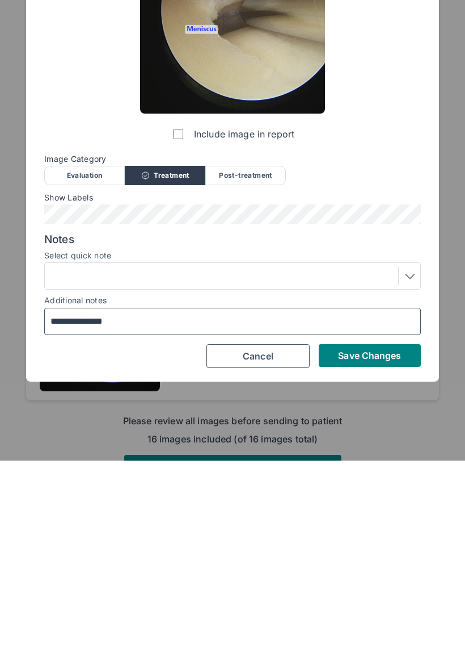
type input "**********"
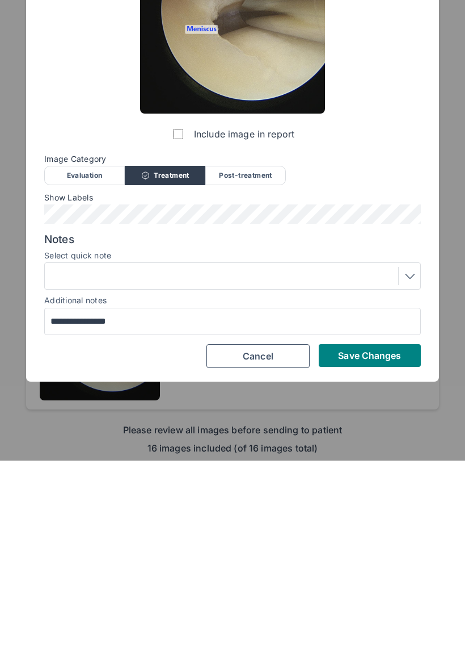
click at [359, 541] on span "Save Changes" at bounding box center [369, 546] width 63 height 11
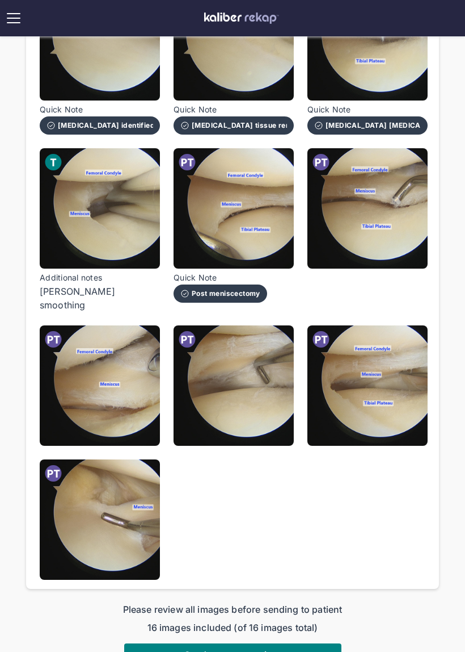
scroll to position [509, 0]
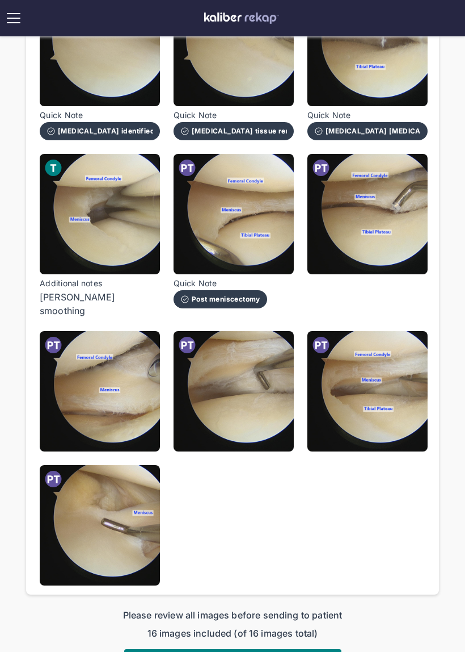
click at [414, 259] on img at bounding box center [368, 214] width 120 height 120
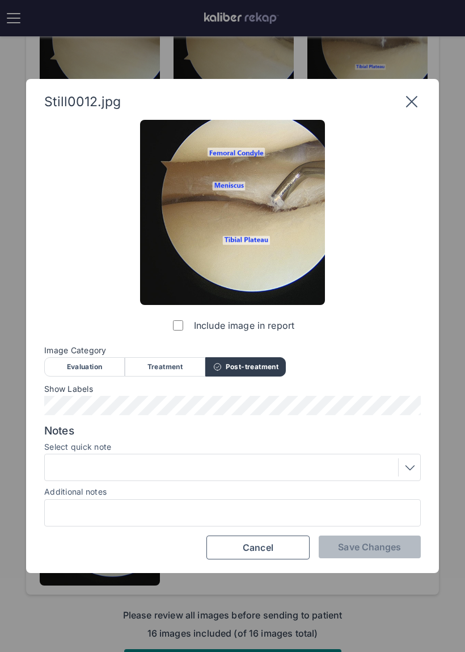
click at [259, 472] on div at bounding box center [232, 467] width 369 height 18
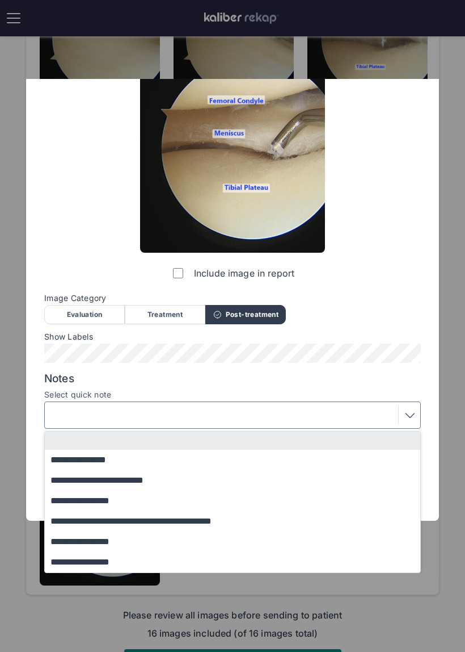
scroll to position [52, 0]
click at [255, 511] on button "**********" at bounding box center [238, 521] width 386 height 20
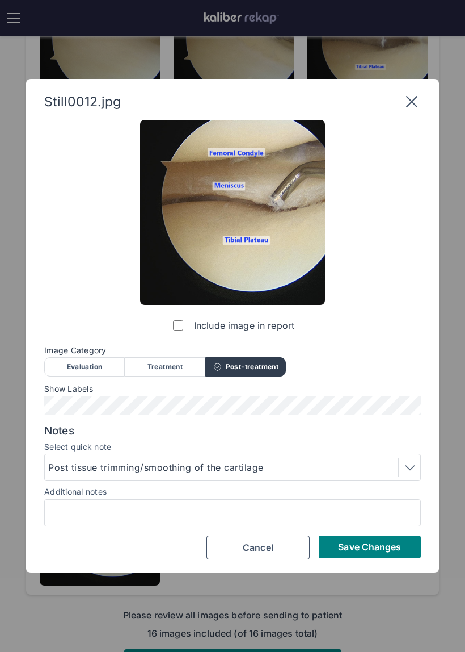
click at [362, 545] on span "Save Changes" at bounding box center [369, 546] width 63 height 11
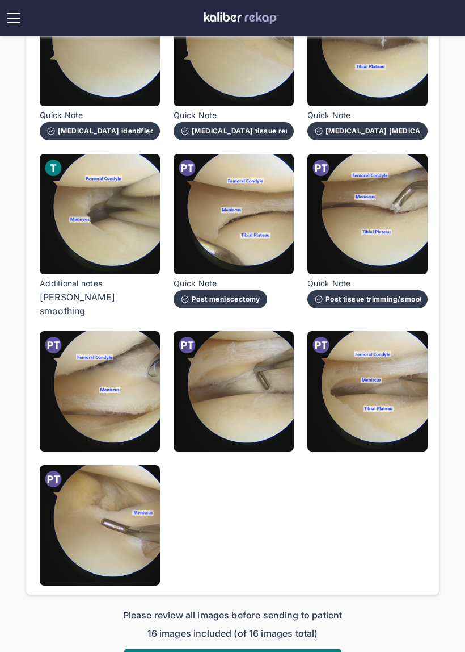
click at [145, 428] on img at bounding box center [100, 391] width 120 height 120
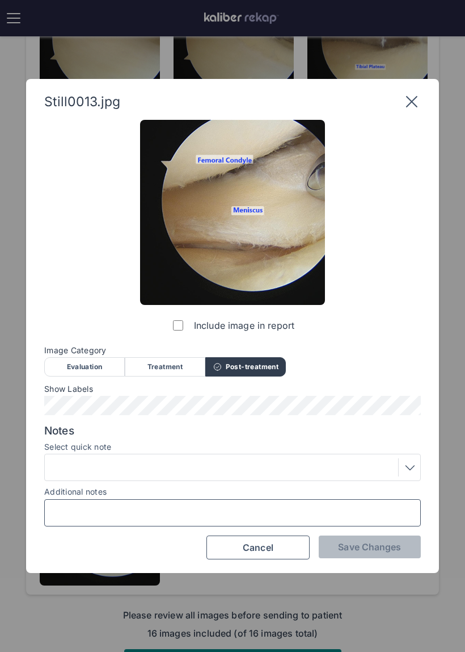
click at [246, 505] on input "Additional notes" at bounding box center [232, 512] width 367 height 15
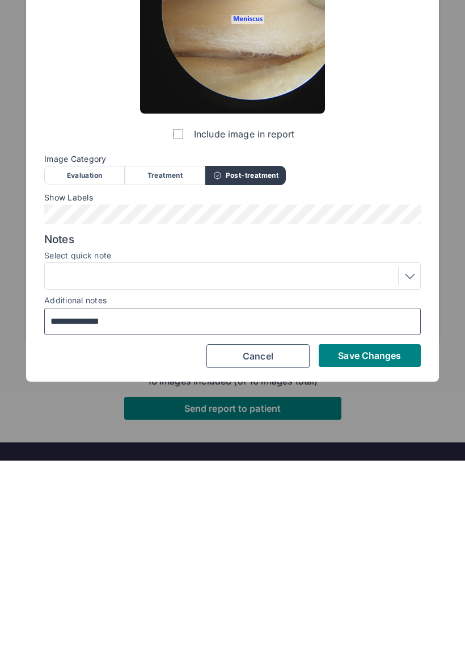
click at [68, 505] on input "**********" at bounding box center [232, 512] width 367 height 15
type input "**********"
click at [382, 541] on span "Save Changes" at bounding box center [369, 546] width 63 height 11
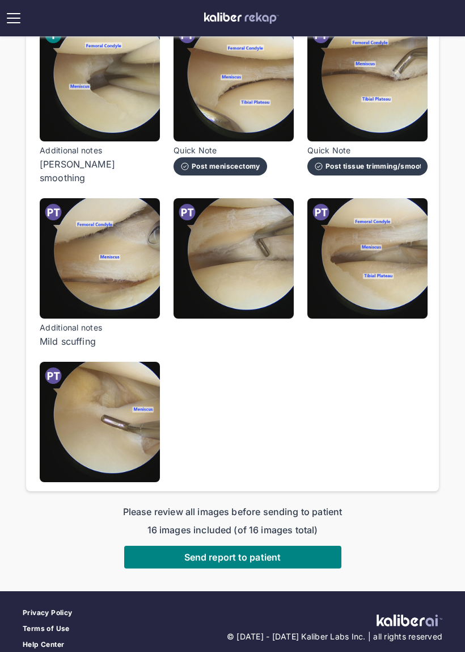
click at [270, 280] on img at bounding box center [234, 258] width 120 height 120
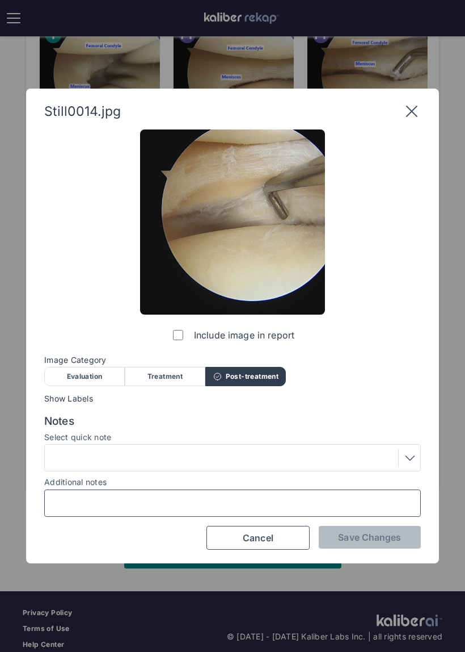
click at [251, 509] on input "Additional notes" at bounding box center [232, 502] width 367 height 15
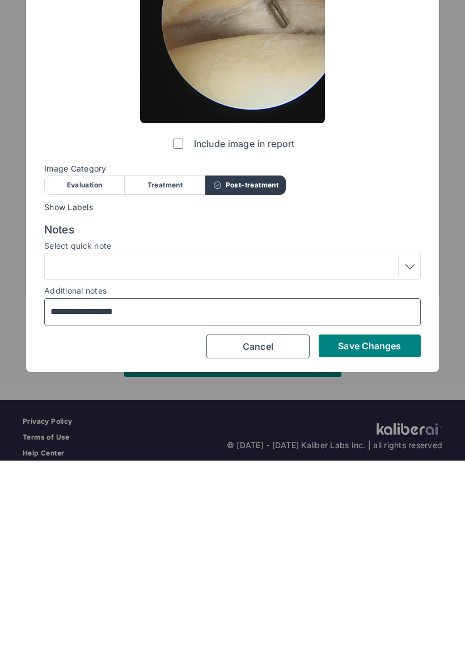
type input "**********"
click at [368, 531] on span "Save Changes" at bounding box center [369, 536] width 63 height 11
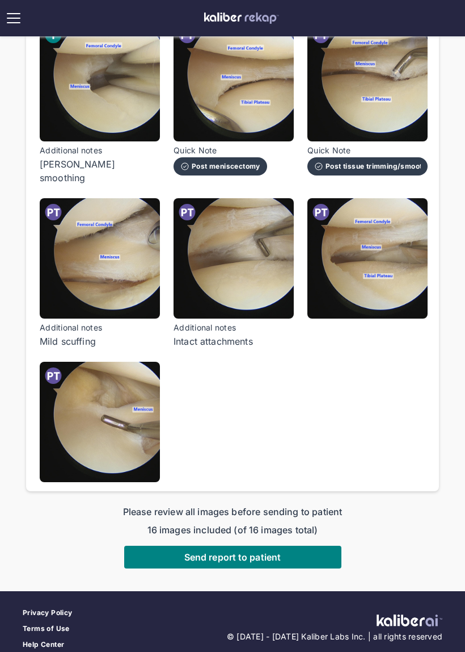
click at [404, 280] on img at bounding box center [368, 258] width 120 height 120
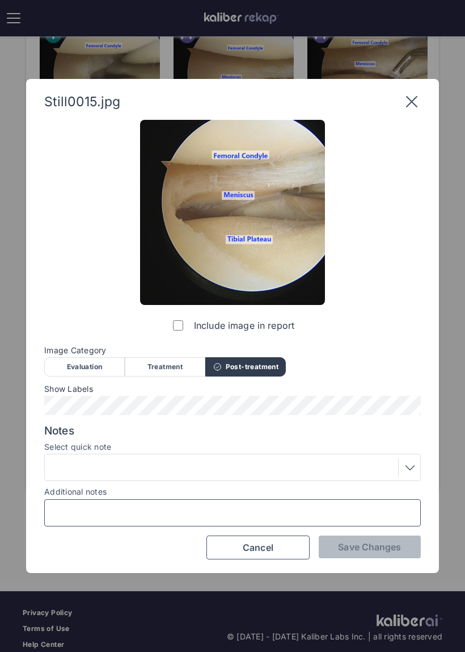
click at [244, 519] on input "Additional notes" at bounding box center [232, 512] width 367 height 15
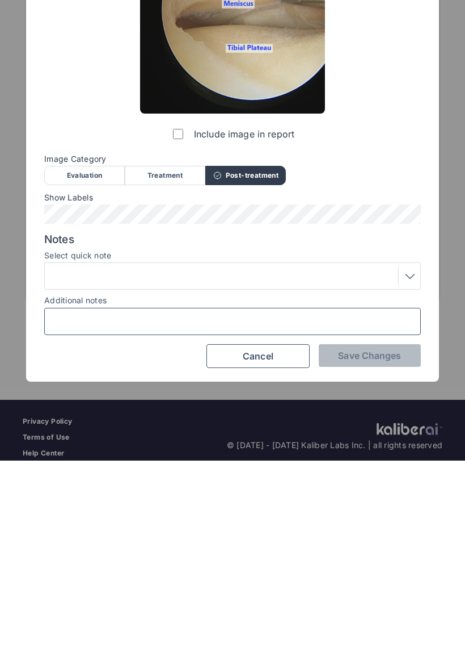
type input "*"
type input "**********"
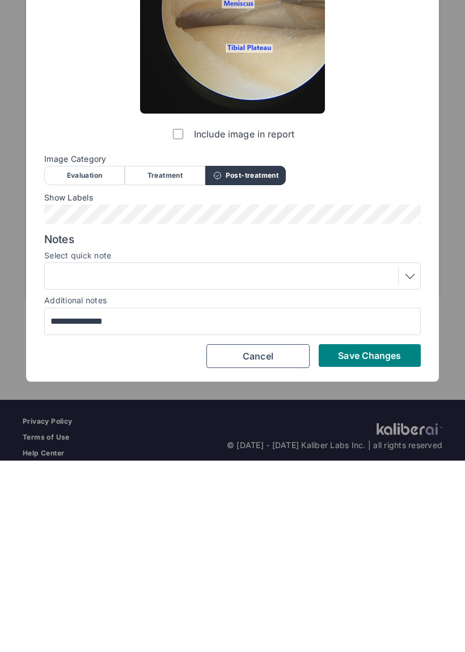
click at [363, 541] on span "Save Changes" at bounding box center [369, 546] width 63 height 11
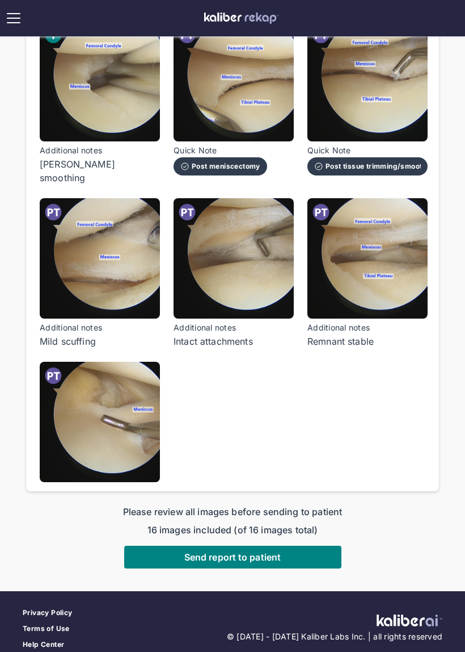
click at [127, 456] on img at bounding box center [100, 422] width 120 height 120
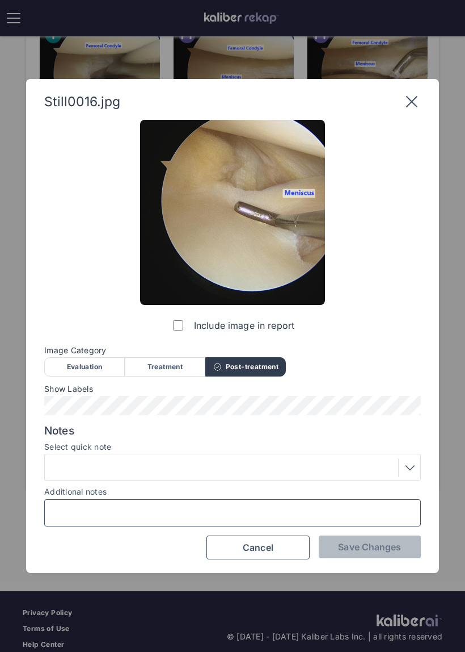
click at [211, 511] on input "Additional notes" at bounding box center [232, 512] width 367 height 15
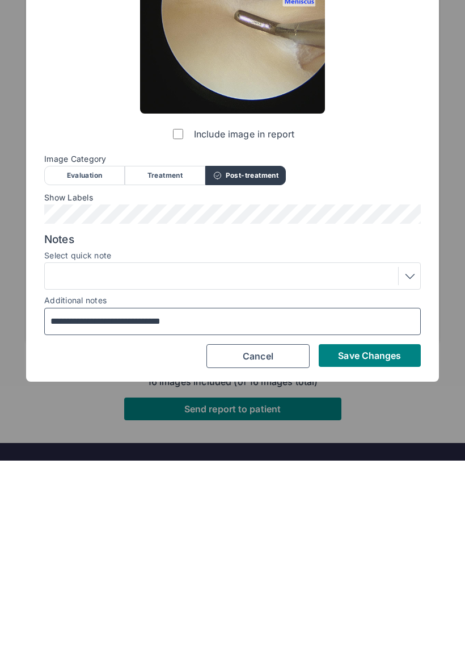
type input "**********"
click at [378, 535] on button "Save Changes" at bounding box center [370, 546] width 102 height 23
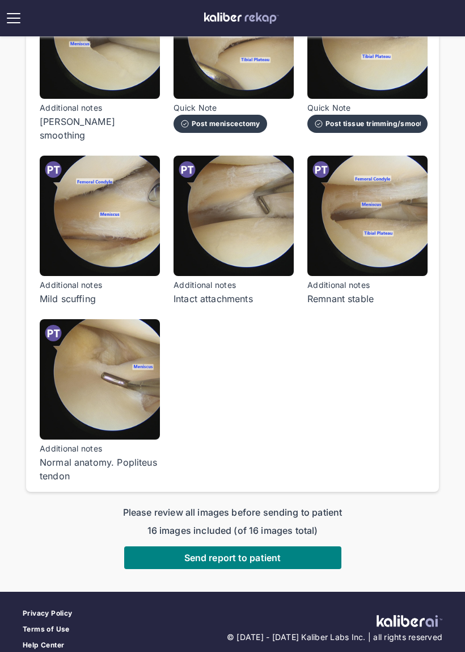
click at [279, 552] on span "Send report to patient" at bounding box center [232, 557] width 96 height 11
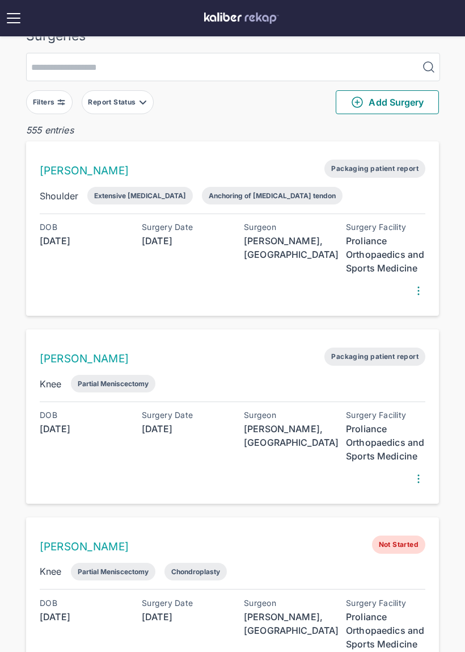
scroll to position [23, 0]
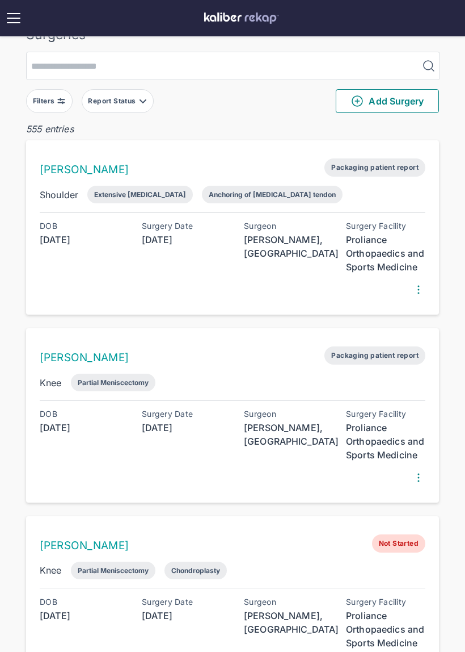
click at [137, 107] on button "Report Status" at bounding box center [118, 101] width 72 height 24
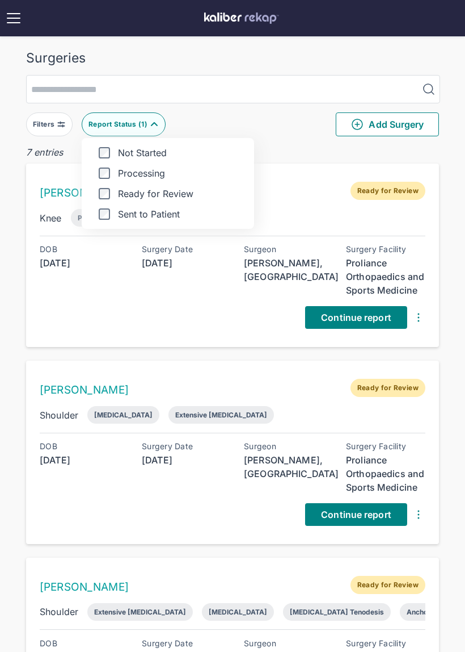
click at [311, 136] on div "Filters Report Status ( 1 ) Not Started Processing Ready for Review Sent to Pat…" at bounding box center [232, 124] width 413 height 42
